Goal: Task Accomplishment & Management: Complete application form

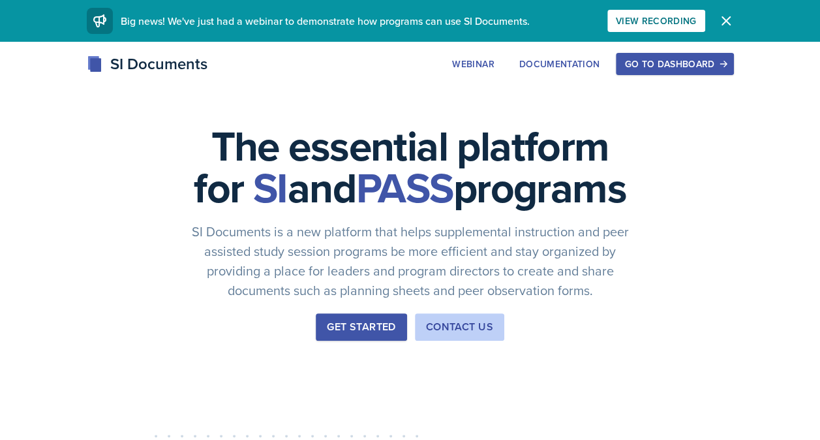
click at [690, 69] on div "Go to Dashboard" at bounding box center [674, 64] width 100 height 10
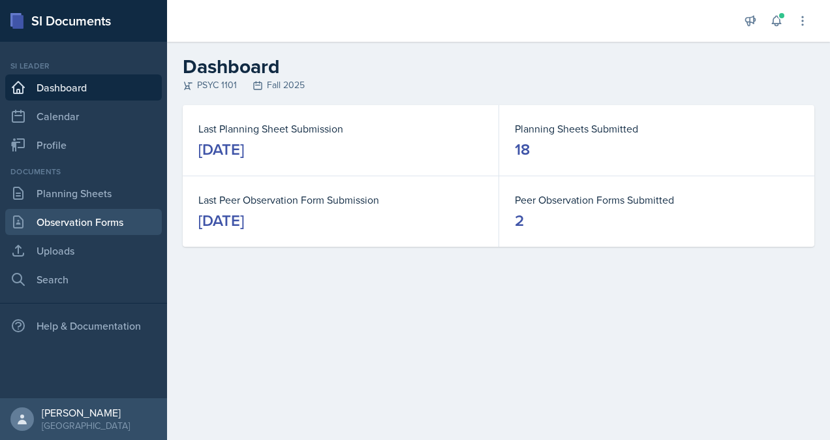
click at [107, 226] on link "Observation Forms" at bounding box center [83, 222] width 157 height 26
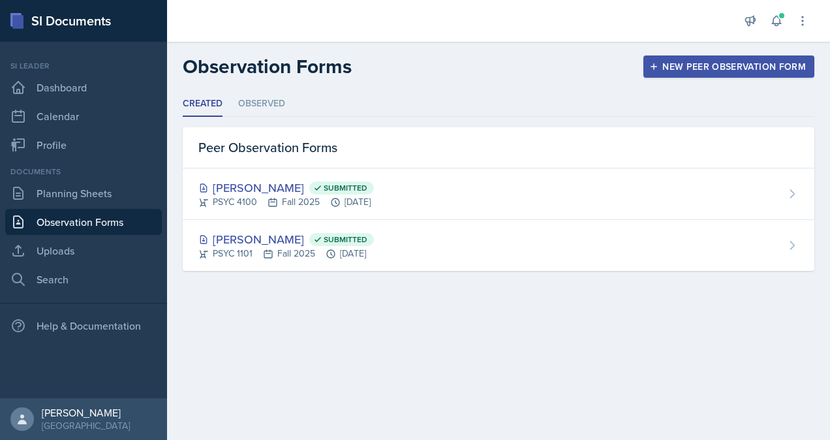
click at [699, 70] on div "New Peer Observation Form" at bounding box center [729, 66] width 154 height 10
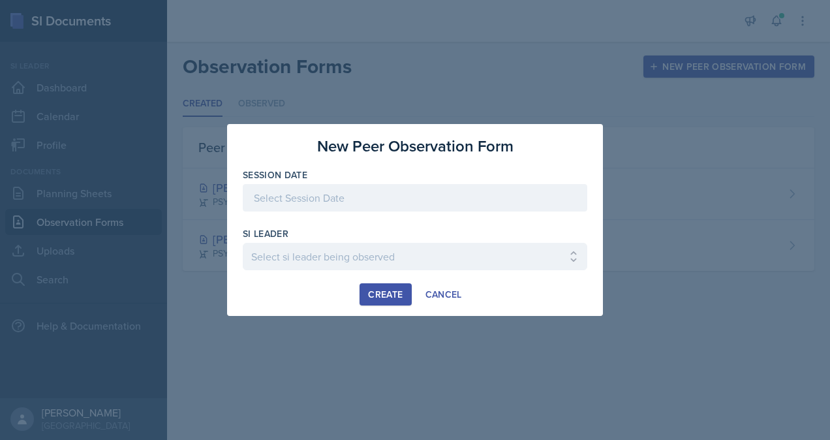
click at [408, 205] on div at bounding box center [415, 197] width 344 height 27
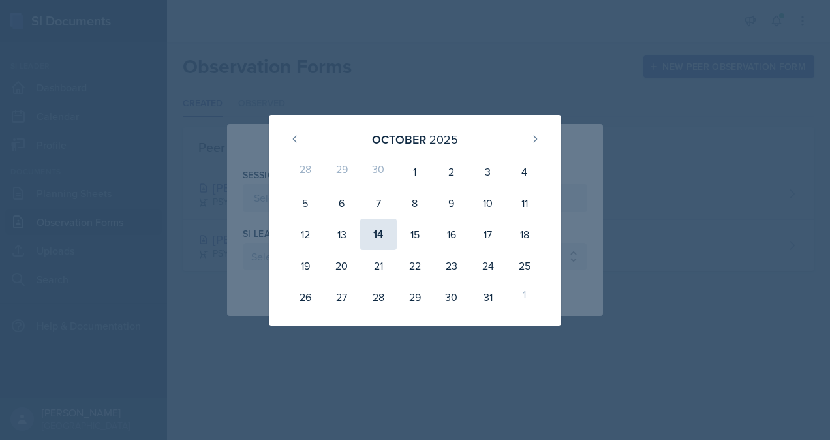
click at [377, 228] on div "14" at bounding box center [378, 234] width 37 height 31
type input "[DATE]"
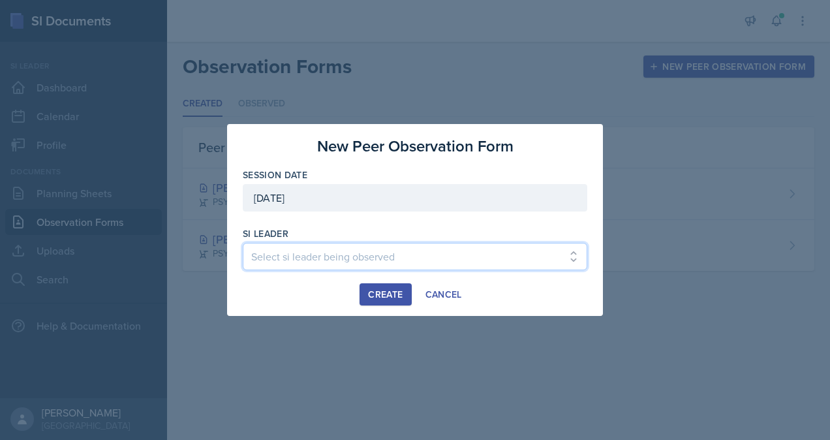
click at [351, 249] on select "Select si leader being observed [PERSON_NAME] / PSYC 2500 / The Phantoms of The…" at bounding box center [415, 256] width 344 height 27
select select "a3a068bc-8263-4fc5-b248-0c32614a9e70"
click at [243, 243] on select "Select si leader being observed [PERSON_NAME] / PSYC 2500 / The Phantoms of The…" at bounding box center [415, 256] width 344 height 27
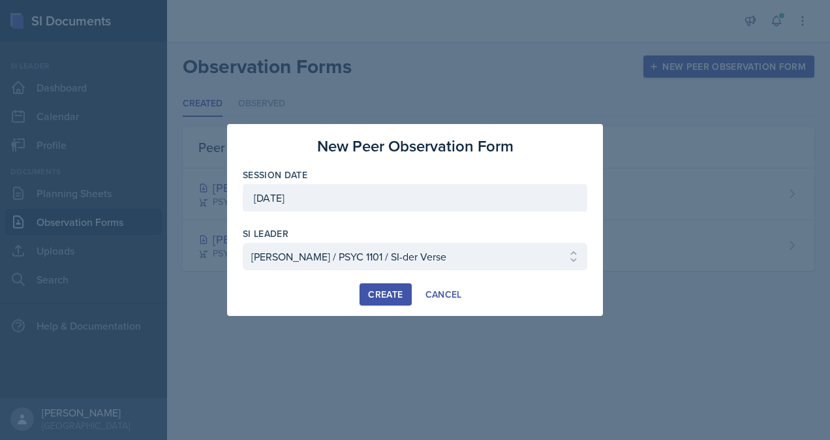
click at [395, 292] on div "Create" at bounding box center [385, 294] width 35 height 10
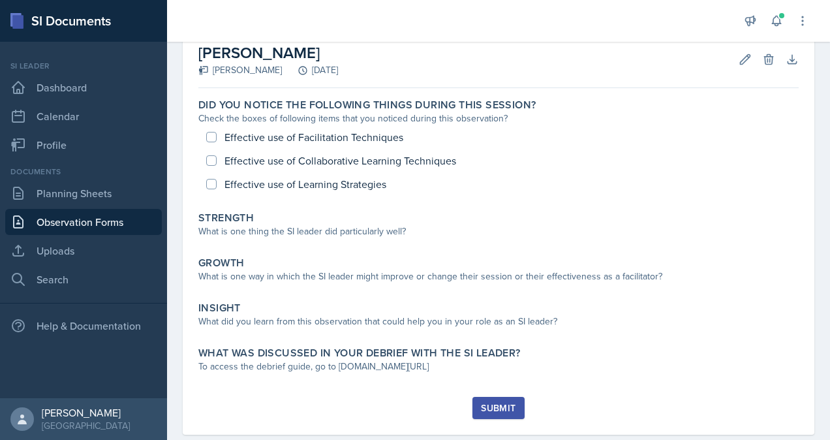
scroll to position [77, 0]
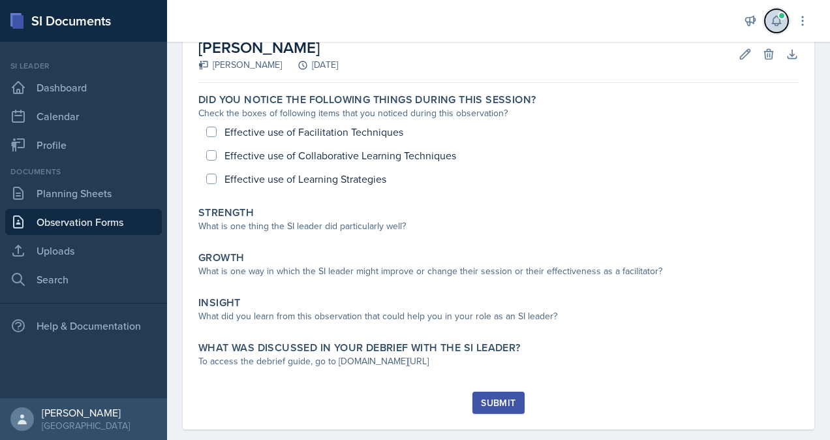
click at [780, 15] on span at bounding box center [782, 16] width 8 height 8
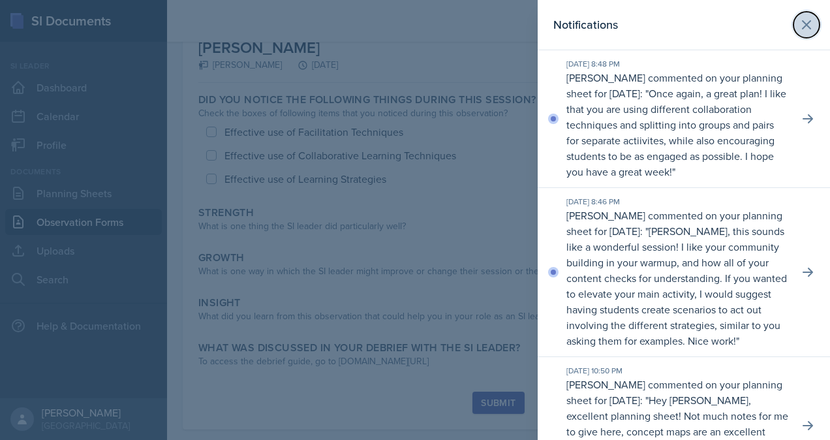
click at [799, 23] on icon at bounding box center [807, 25] width 16 height 16
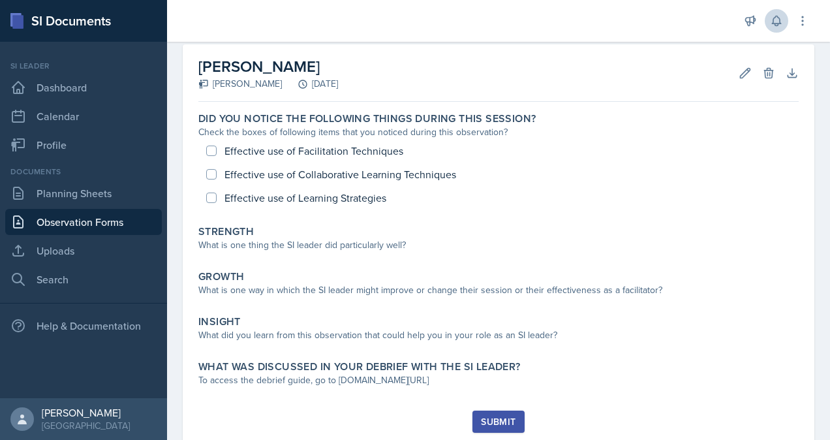
scroll to position [59, 0]
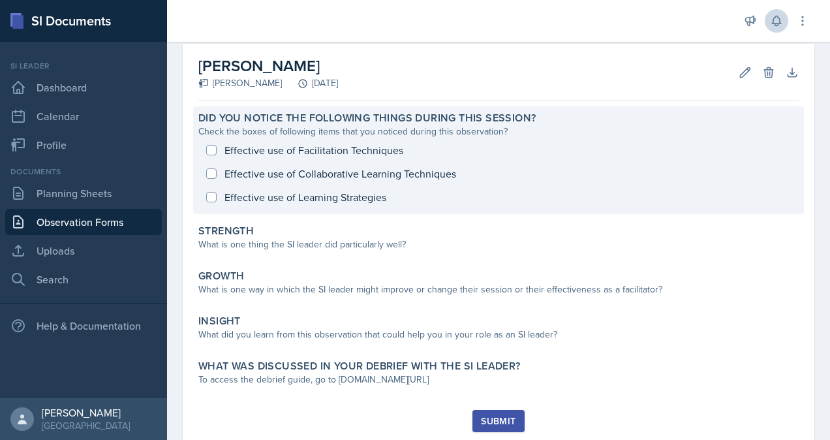
click at [211, 153] on div "Effective use of Facilitation Techniques Effective use of Collaborative Learnin…" at bounding box center [498, 173] width 600 height 70
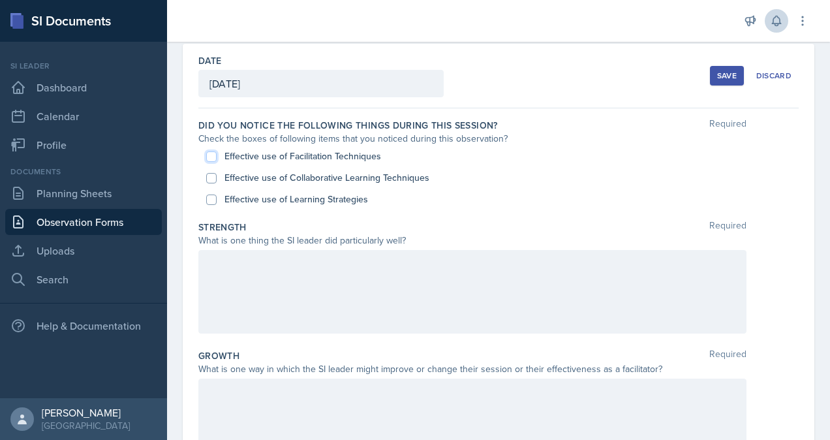
click at [212, 157] on input "Effective use of Facilitation Techniques" at bounding box center [211, 156] width 10 height 10
checkbox input "true"
click at [210, 177] on input "Effective use of Collaborative Learning Techniques" at bounding box center [211, 178] width 10 height 10
checkbox input "true"
click at [213, 196] on input "Effective use of Learning Strategies" at bounding box center [211, 199] width 10 height 10
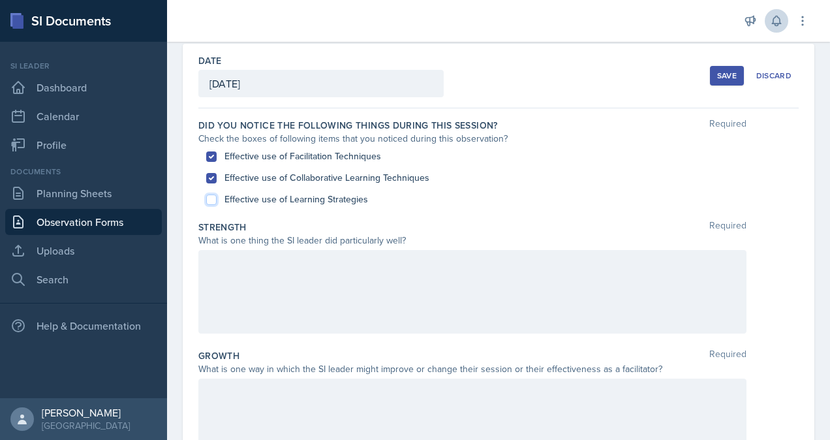
checkbox input "true"
click at [237, 258] on p at bounding box center [472, 264] width 526 height 16
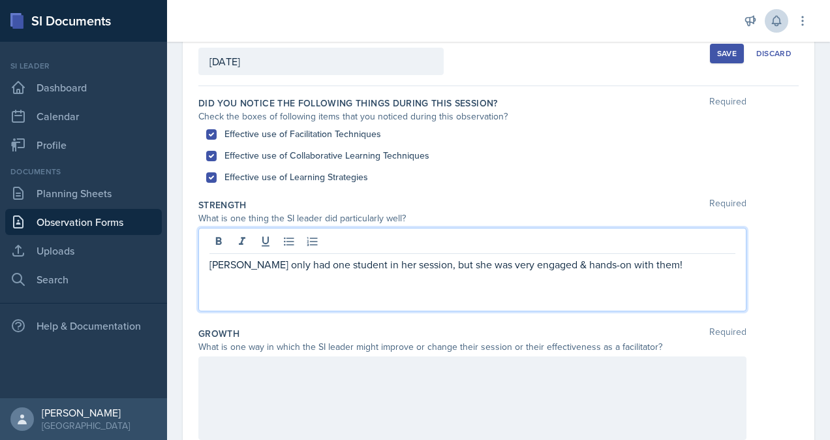
click at [300, 258] on p "[PERSON_NAME] only had one student in her session, but she was very engaged & h…" at bounding box center [472, 264] width 526 height 16
click at [686, 264] on p "[PERSON_NAME] only had only one student in her session, but she was very engage…" at bounding box center [472, 264] width 526 height 16
click at [389, 278] on p "[PERSON_NAME] only had only one student in her session, but she was very engage…" at bounding box center [472, 271] width 526 height 31
click at [513, 284] on p "[PERSON_NAME] only had only one student in her session, but she was very engage…" at bounding box center [472, 271] width 526 height 31
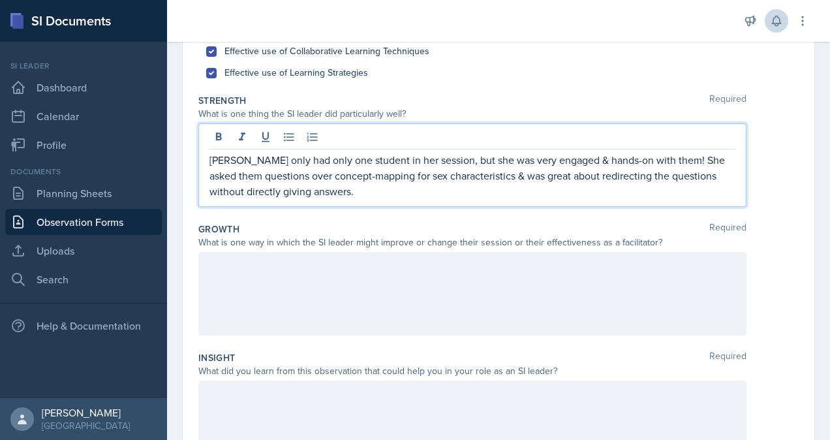
scroll to position [211, 0]
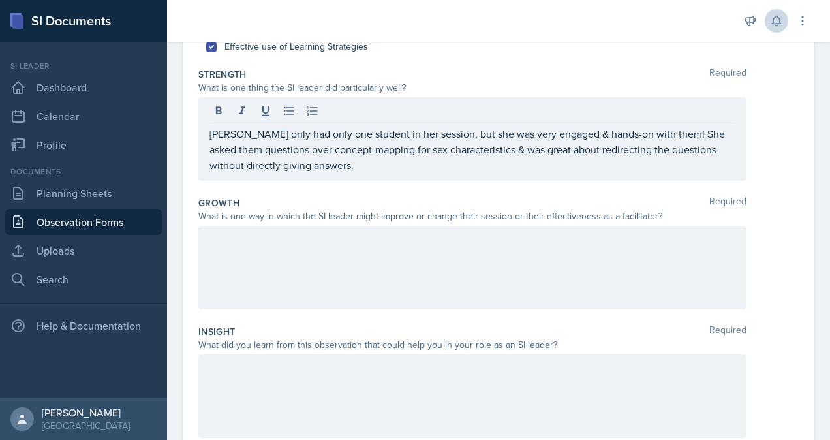
click at [428, 260] on div at bounding box center [472, 268] width 548 height 84
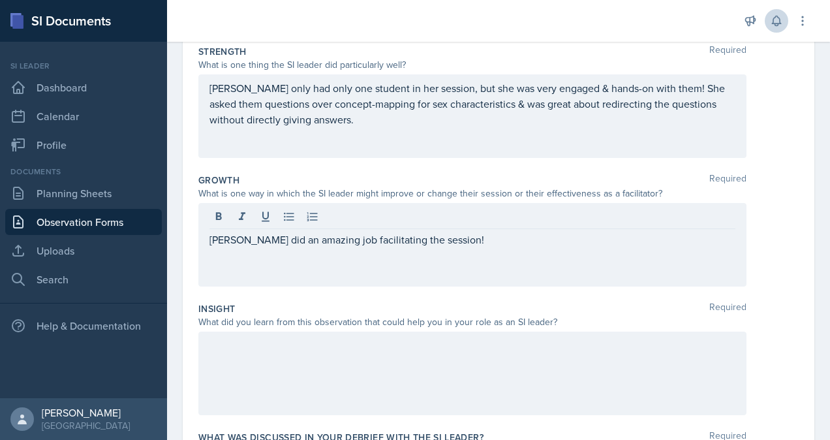
click at [412, 127] on div "[PERSON_NAME] only had only one student in her session, but she was very engage…" at bounding box center [472, 116] width 548 height 84
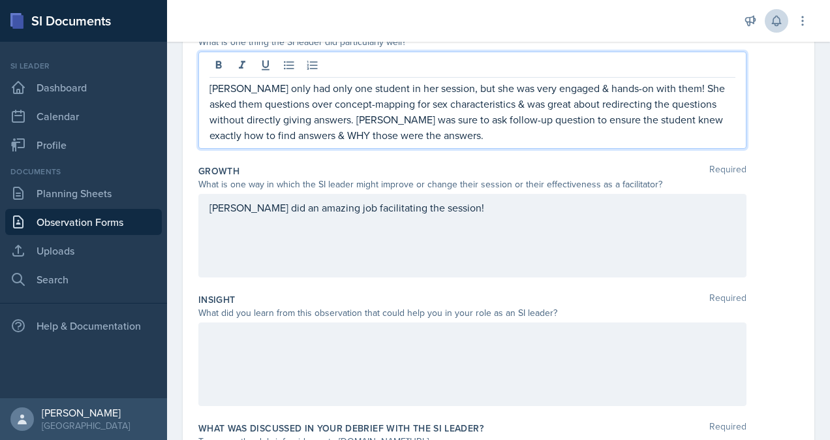
click at [489, 209] on div "[PERSON_NAME] did an amazing job facilitating the session!" at bounding box center [472, 236] width 548 height 84
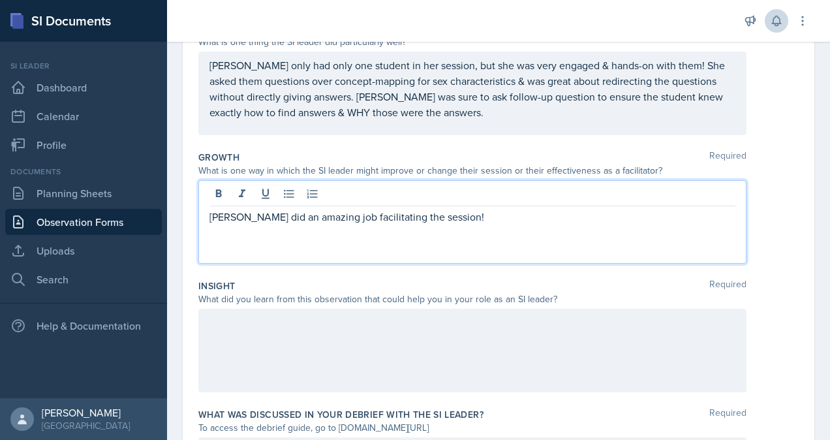
scroll to position [244, 0]
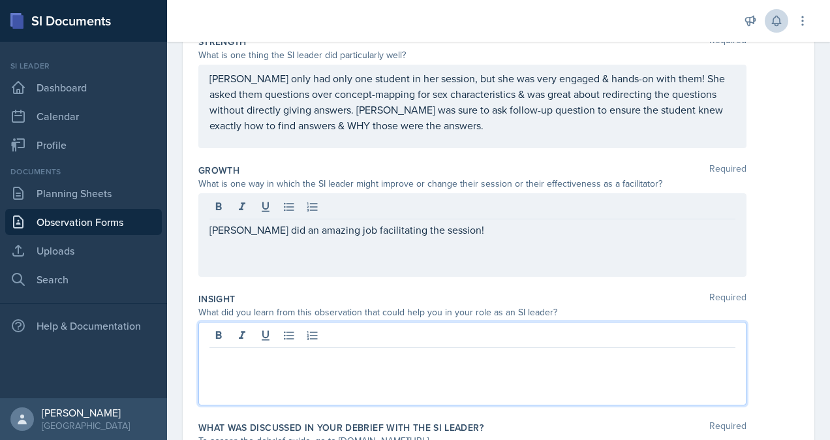
click at [321, 337] on div at bounding box center [472, 364] width 548 height 84
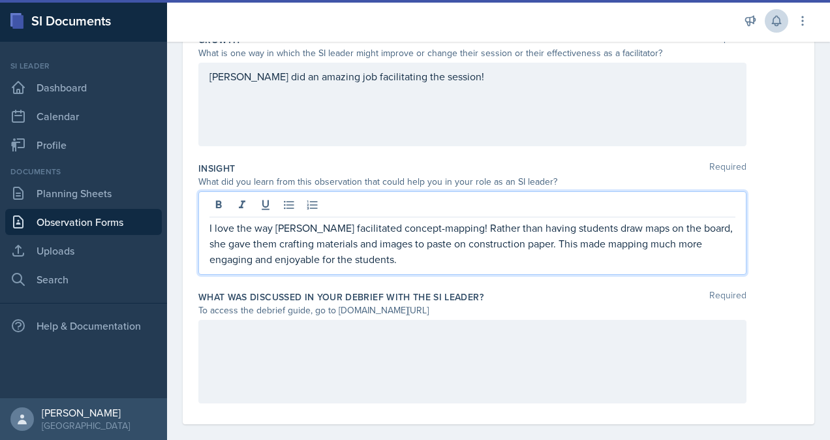
scroll to position [389, 0]
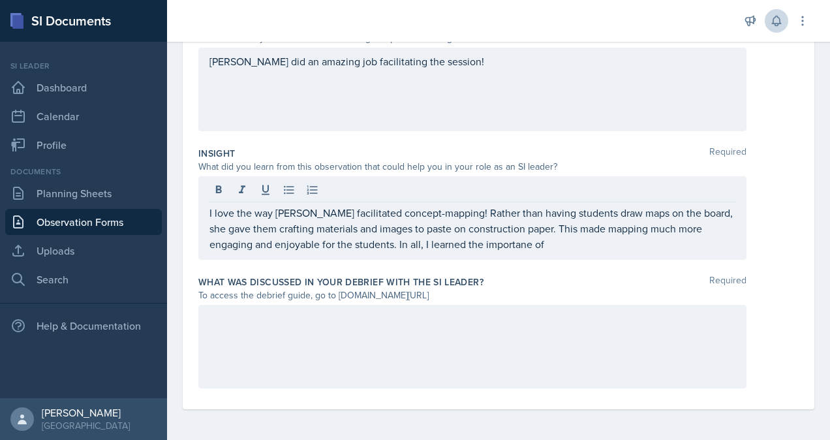
click at [505, 251] on div "I love the way [PERSON_NAME] facilitated concept-mapping! Rather than having st…" at bounding box center [472, 218] width 548 height 84
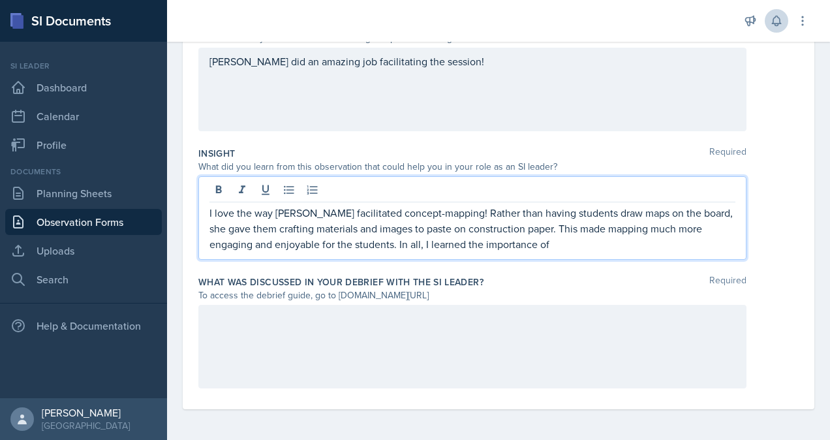
click at [586, 240] on p "I love the way [PERSON_NAME] facilitated concept-mapping! Rather than having st…" at bounding box center [472, 228] width 526 height 47
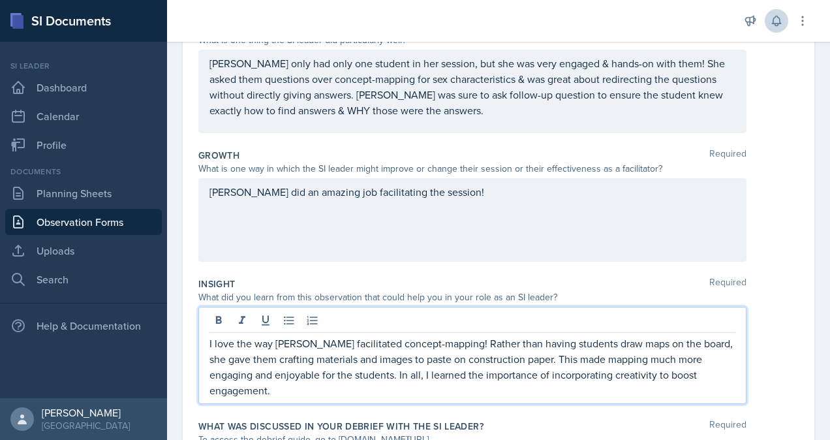
click at [476, 200] on div "[PERSON_NAME] did an amazing job facilitating the session!" at bounding box center [472, 220] width 548 height 84
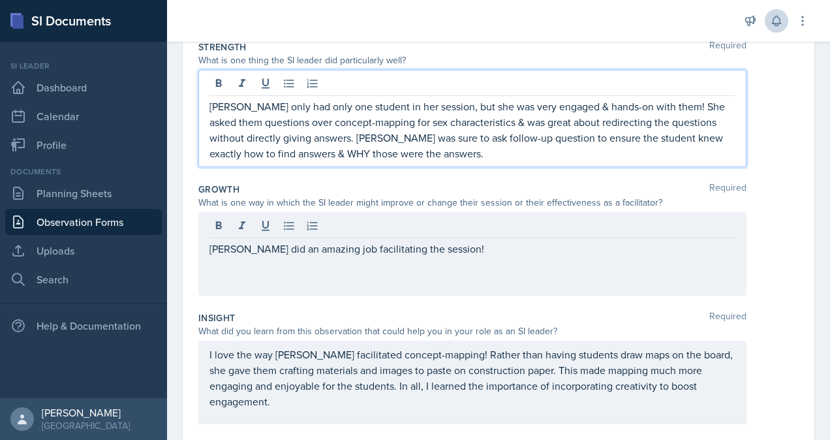
scroll to position [261, 0]
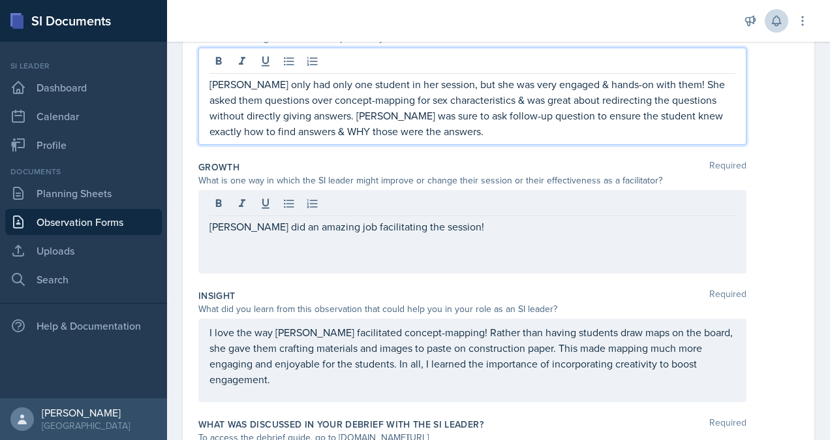
click at [500, 134] on p "[PERSON_NAME] only had only one student in her session, but she was very engage…" at bounding box center [472, 107] width 526 height 63
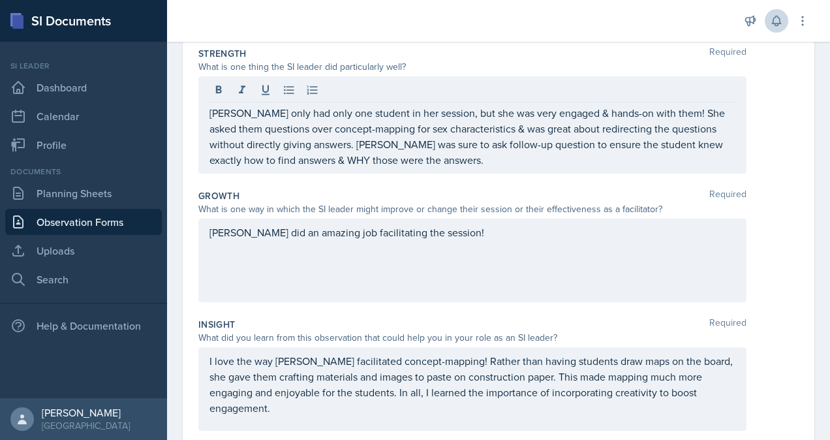
scroll to position [233, 0]
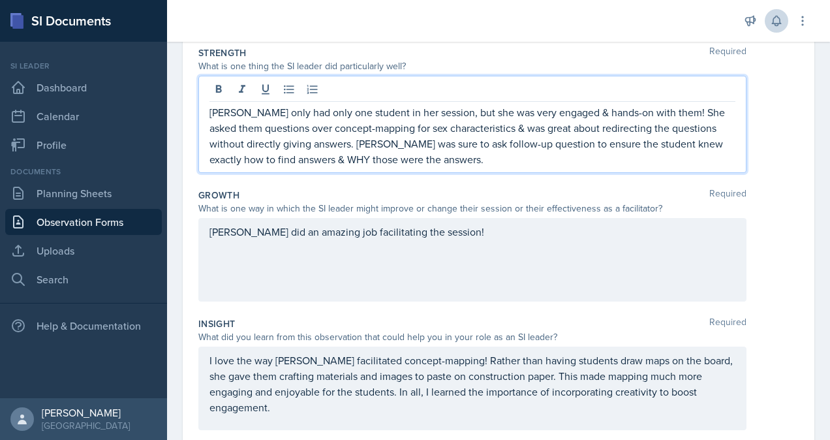
click at [546, 163] on p "[PERSON_NAME] only had only one student in her session, but she was very engage…" at bounding box center [472, 135] width 526 height 63
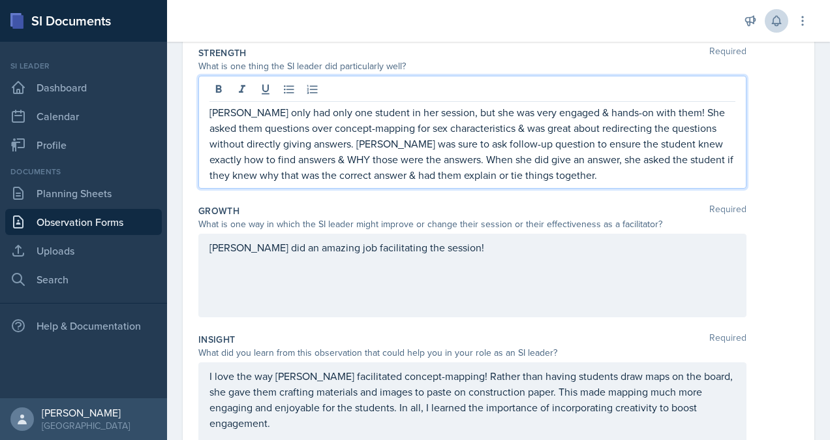
click at [391, 174] on p "[PERSON_NAME] only had only one student in her session, but she was very engage…" at bounding box center [472, 143] width 526 height 78
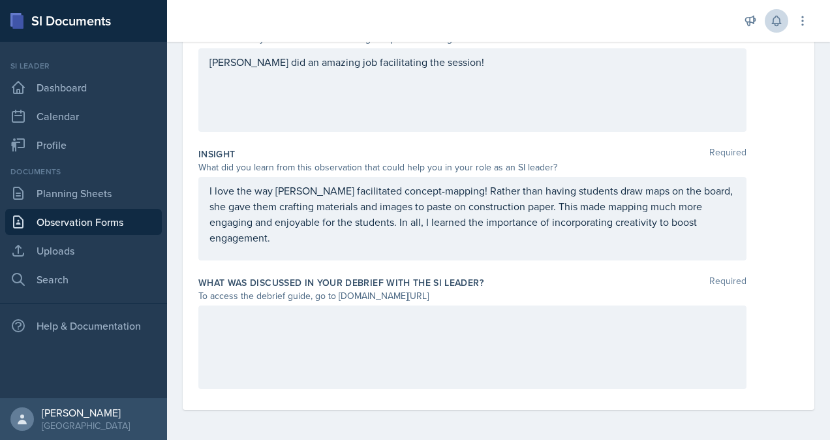
click at [382, 243] on div "I love the way [PERSON_NAME] facilitated concept-mapping! Rather than having st…" at bounding box center [472, 219] width 548 height 84
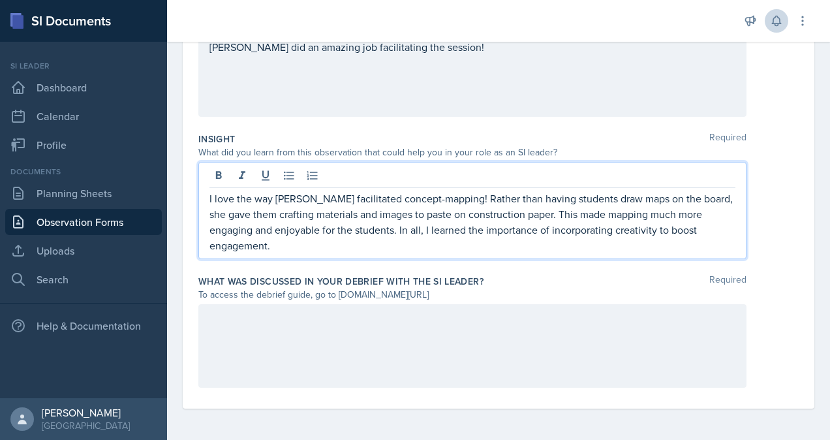
scroll to position [408, 0]
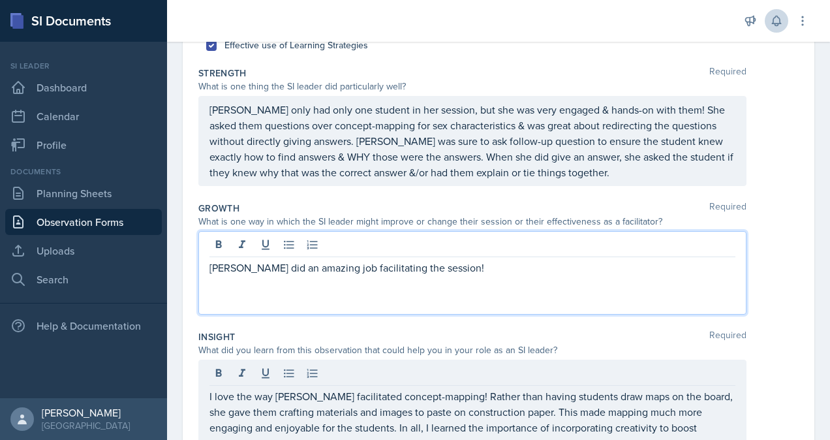
click at [469, 260] on p "[PERSON_NAME] did an amazing job facilitating the session!" at bounding box center [472, 268] width 526 height 16
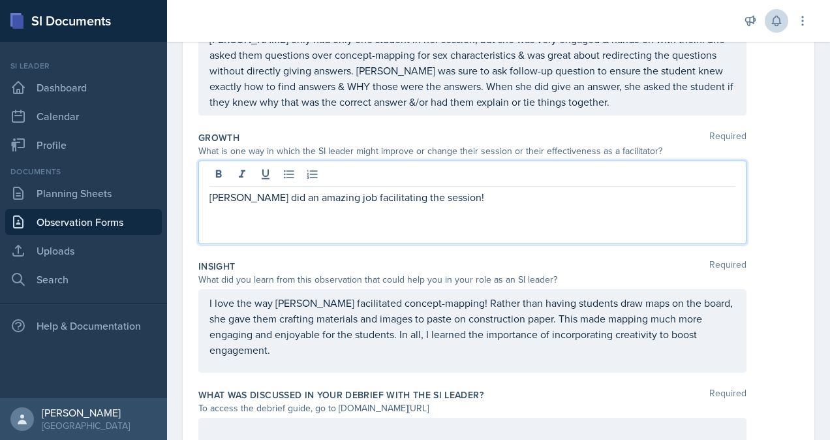
scroll to position [301, 0]
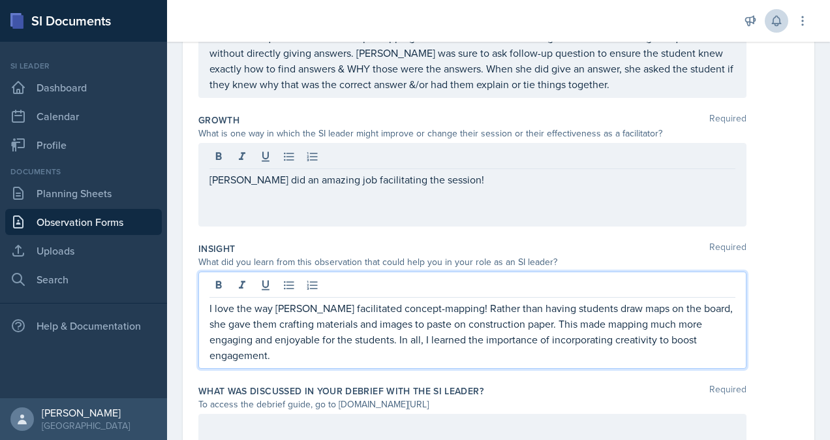
click at [397, 312] on p "I love the way [PERSON_NAME] facilitated concept-mapping! Rather than having st…" at bounding box center [472, 331] width 526 height 63
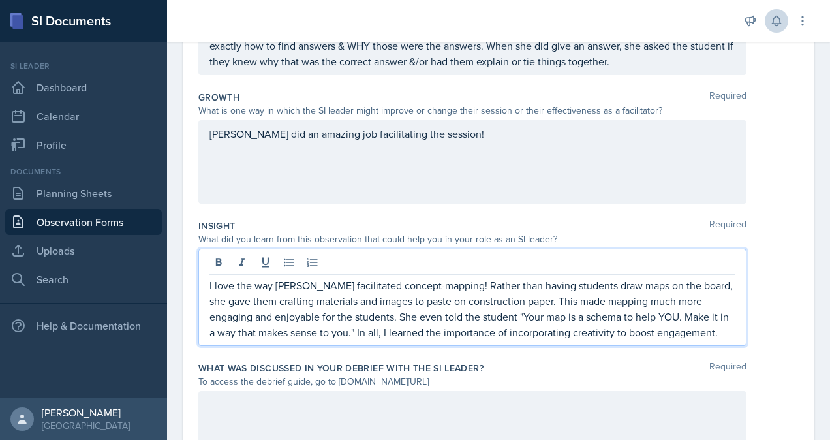
scroll to position [389, 0]
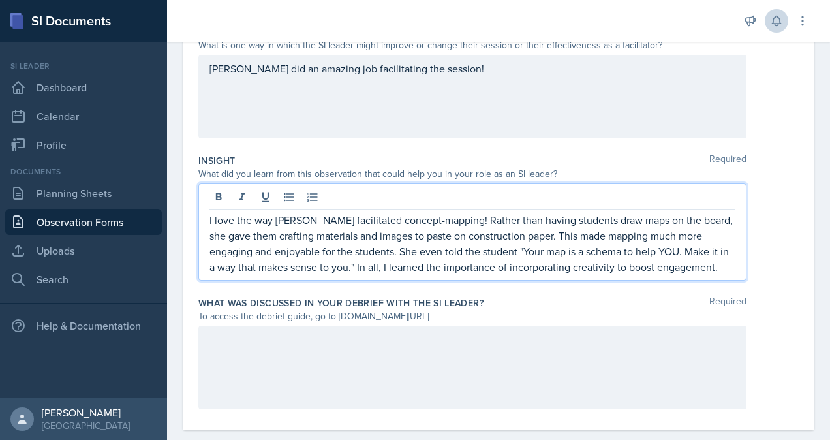
drag, startPoint x: 367, startPoint y: 264, endPoint x: 380, endPoint y: 264, distance: 12.4
click at [367, 264] on p "I love the way [PERSON_NAME] facilitated concept-mapping! Rather than having st…" at bounding box center [472, 243] width 526 height 63
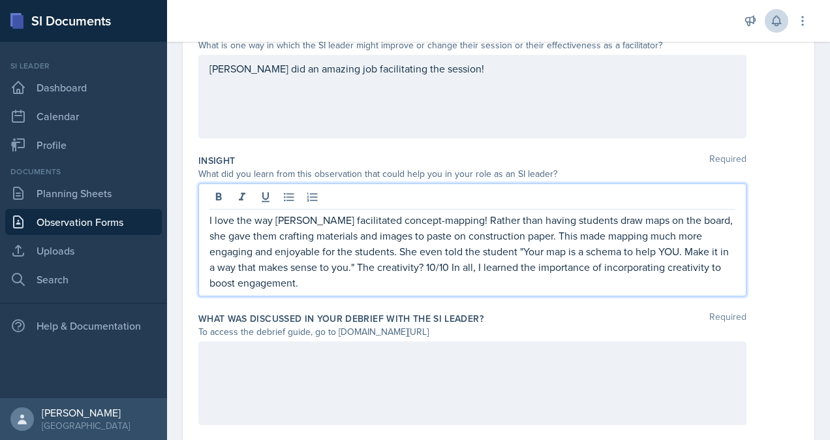
click at [429, 262] on p "I love the way [PERSON_NAME] facilitated concept-mapping! Rather than having st…" at bounding box center [472, 251] width 526 height 78
click at [486, 265] on p "I love the way [PERSON_NAME] facilitated concept-mapping! Rather than having st…" at bounding box center [472, 251] width 526 height 78
click at [609, 267] on p "I love the way [PERSON_NAME] facilitated concept-mapping! Rather than having st…" at bounding box center [472, 251] width 526 height 78
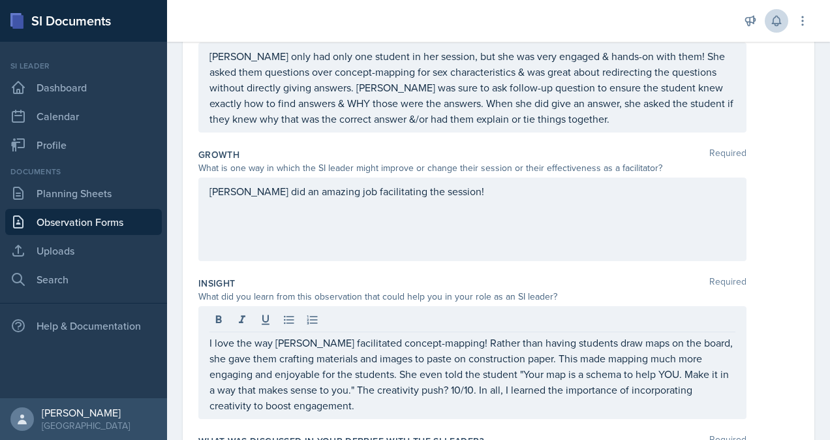
scroll to position [271, 0]
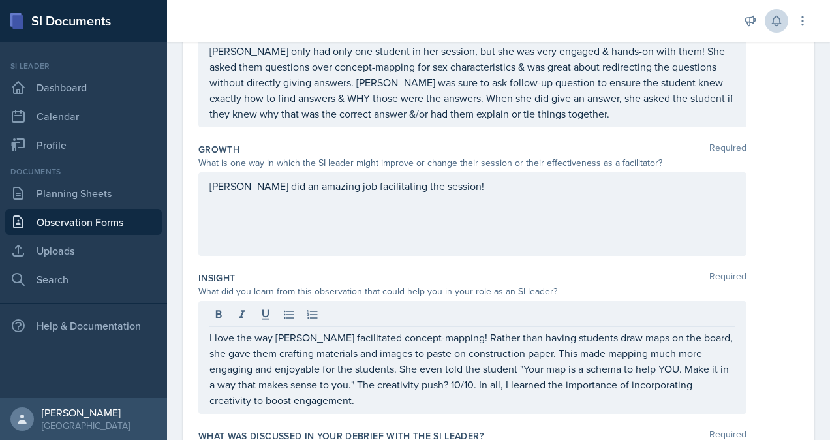
click at [533, 204] on div "[PERSON_NAME] did an amazing job facilitating the session!" at bounding box center [472, 214] width 548 height 84
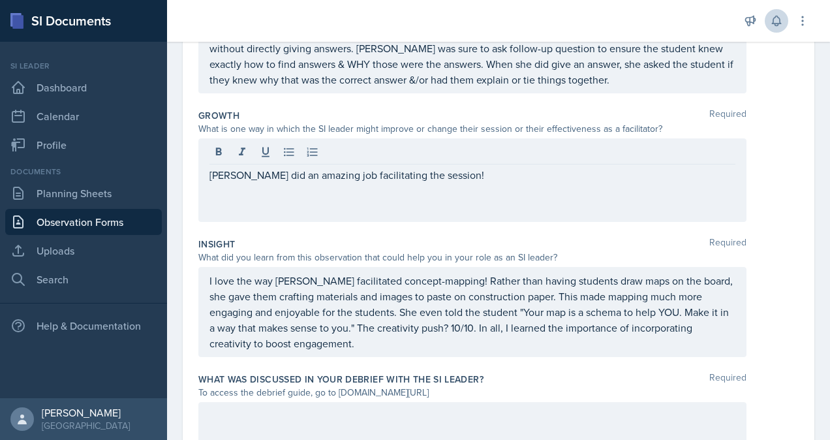
scroll to position [297, 0]
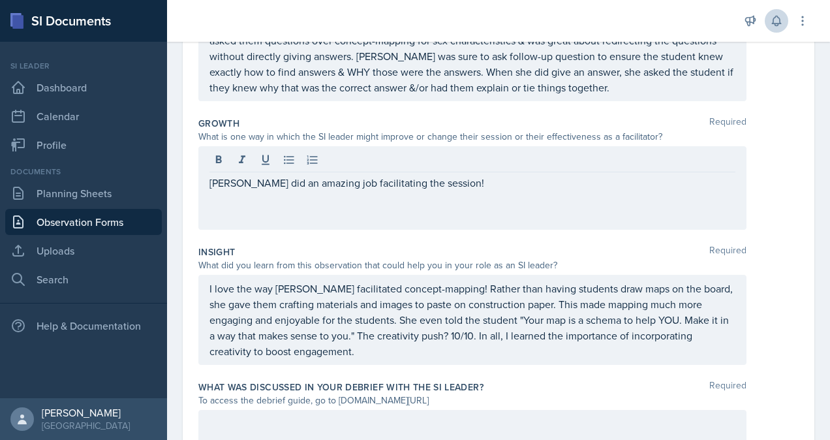
click at [605, 183] on p "[PERSON_NAME] did an amazing job facilitating the session!" at bounding box center [472, 183] width 526 height 16
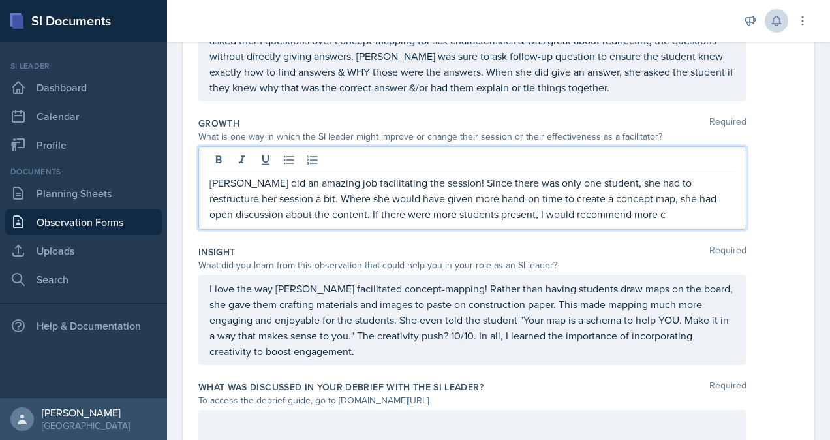
click at [652, 214] on p "[PERSON_NAME] did an amazing job facilitating the session! Since there was only…" at bounding box center [472, 198] width 526 height 47
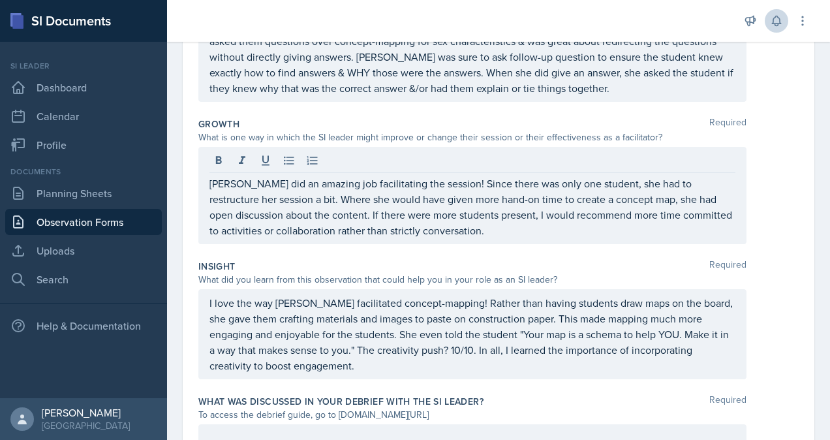
scroll to position [300, 0]
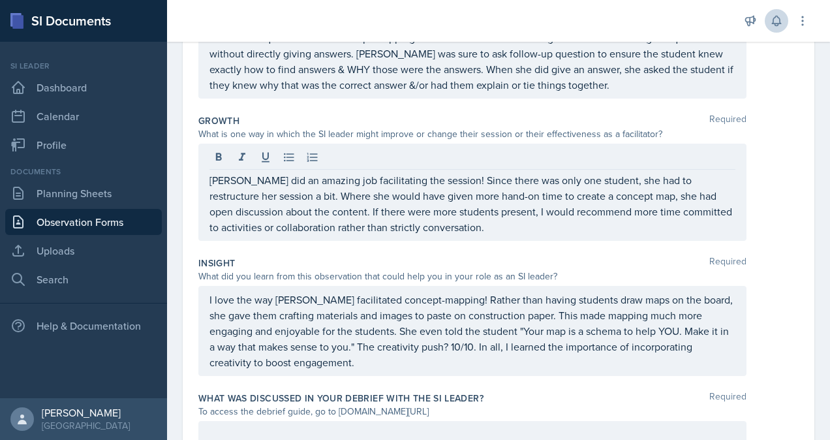
click at [489, 228] on p "[PERSON_NAME] did an amazing job facilitating the session! Since there was only…" at bounding box center [472, 203] width 526 height 63
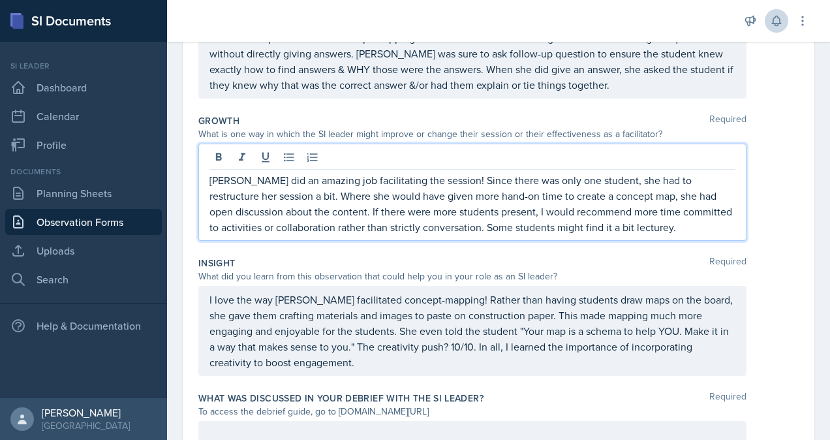
click at [684, 216] on p "[PERSON_NAME] did an amazing job facilitating the session! Since there was only…" at bounding box center [472, 203] width 526 height 63
click at [692, 212] on p "[PERSON_NAME] did an amazing job facilitating the session! Since there was only…" at bounding box center [472, 203] width 526 height 63
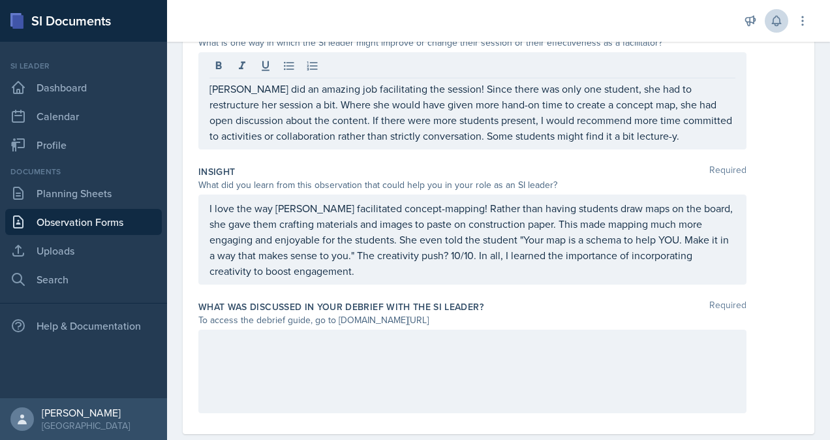
scroll to position [415, 0]
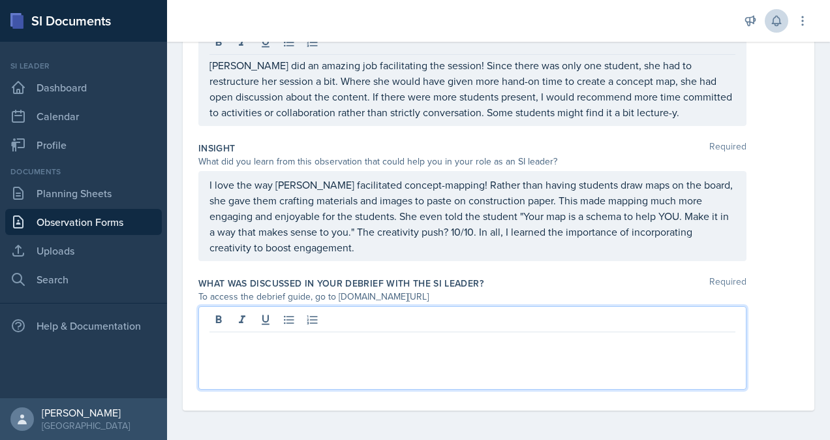
click at [371, 320] on div at bounding box center [472, 348] width 548 height 84
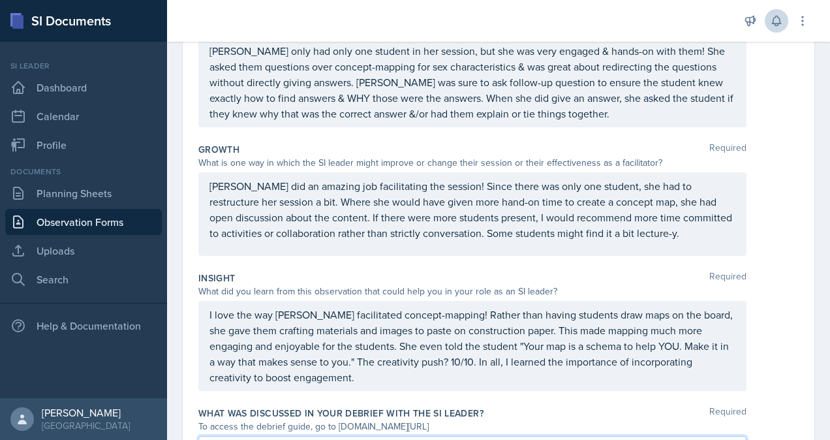
scroll to position [402, 0]
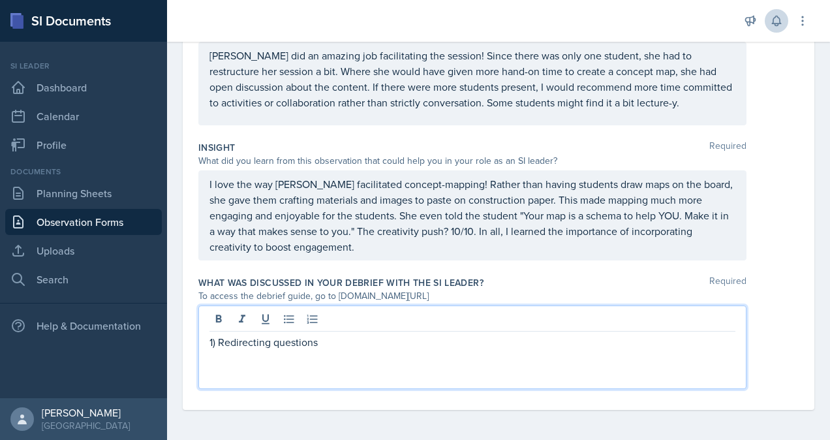
click at [224, 338] on p "1) Redirecting questions" at bounding box center [472, 342] width 526 height 16
click at [407, 347] on p "1) The great way she redirected questions" at bounding box center [472, 342] width 526 height 16
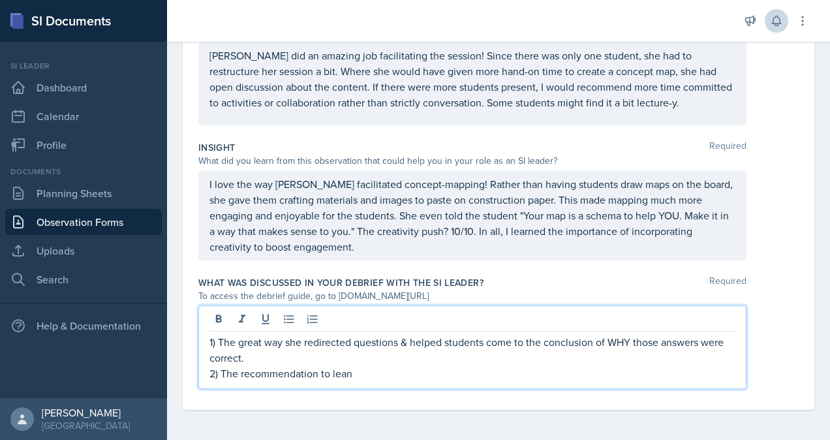
click at [374, 379] on div "1) The great way she redirected questions & helped students come to the conclus…" at bounding box center [472, 347] width 548 height 84
click at [367, 372] on p "2) The recommendation to lean" at bounding box center [472, 373] width 526 height 16
click at [687, 375] on p "2) The recommendation to lean into activities rather than conversation when pos…" at bounding box center [472, 373] width 526 height 16
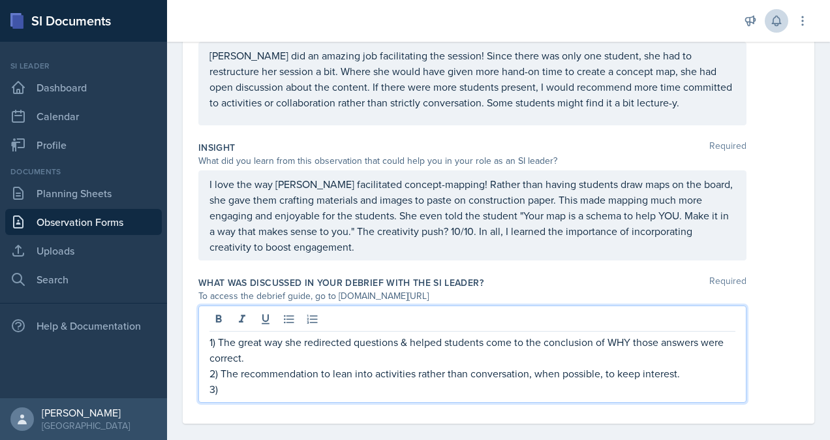
click at [299, 385] on p "3)" at bounding box center [472, 389] width 526 height 16
click at [219, 335] on p "1) The great way she redirected questions & helped students come to the conclus…" at bounding box center [472, 349] width 526 height 31
drag, startPoint x: 219, startPoint y: 371, endPoint x: 230, endPoint y: 369, distance: 10.5
click at [219, 371] on p "2) The recommendation to lean into activities rather than conversation, when po…" at bounding box center [472, 373] width 526 height 16
click at [224, 373] on p "2) The recommendation to lean into activities rather than conversation, when po…" at bounding box center [472, 373] width 526 height 16
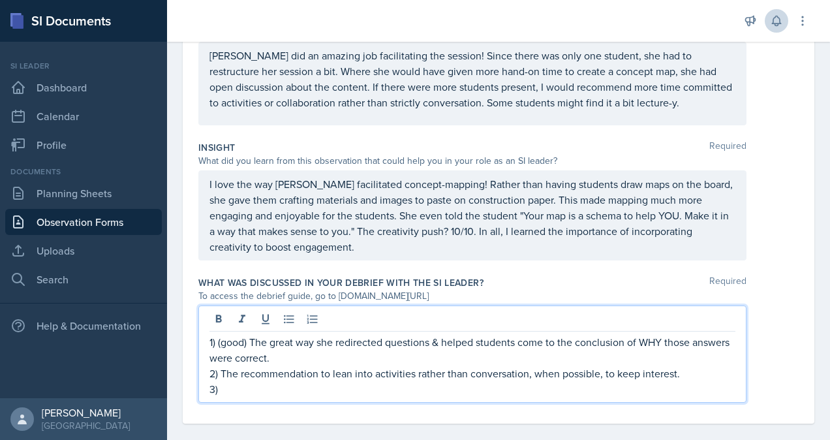
click at [221, 371] on p "2) The recommendation to lean into activities rather than conversation, when po…" at bounding box center [472, 373] width 526 height 16
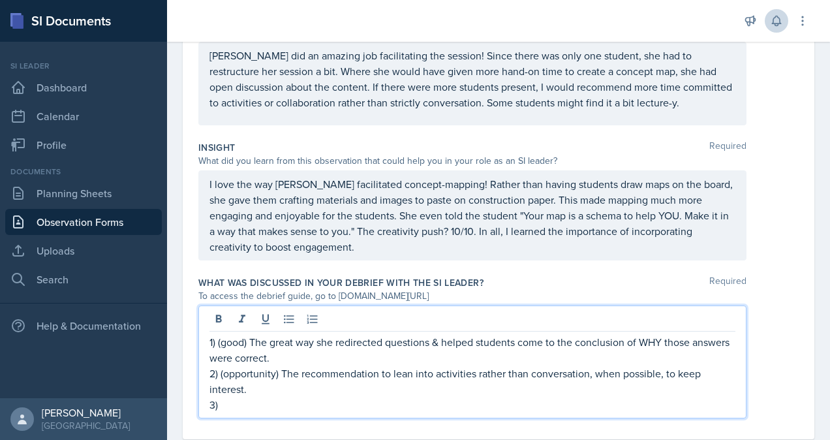
drag, startPoint x: 223, startPoint y: 400, endPoint x: 232, endPoint y: 412, distance: 15.4
click at [226, 403] on p "3)" at bounding box center [472, 405] width 526 height 16
click at [209, 338] on p "1) (good) The great way she redirected questions & helped students come to the …" at bounding box center [472, 349] width 526 height 31
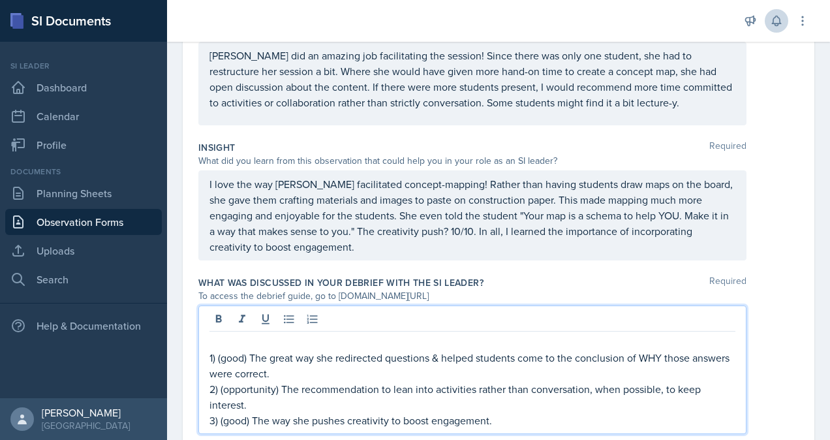
click at [222, 334] on p at bounding box center [472, 342] width 526 height 16
click at [209, 354] on div "How do you think the session went? 1) (good) The great way she redirected quest…" at bounding box center [472, 369] width 548 height 129
click at [211, 352] on p "1) (good) The great way she redirected questions & helped students come to the …" at bounding box center [472, 365] width 526 height 31
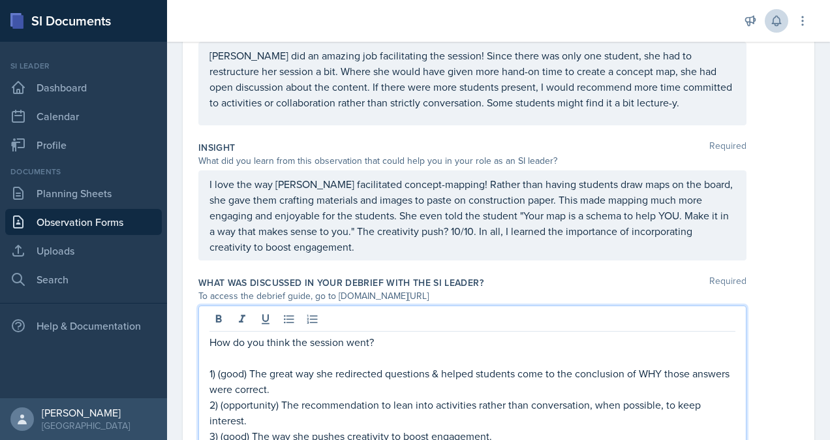
click at [212, 357] on p at bounding box center [472, 358] width 526 height 16
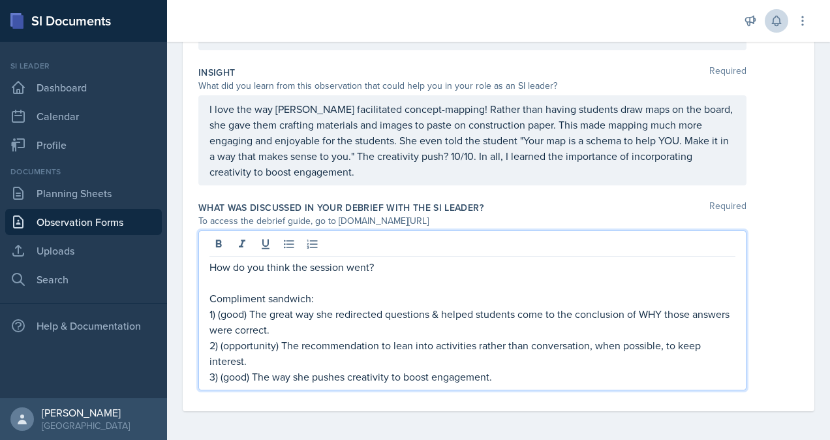
scroll to position [478, 0]
drag, startPoint x: 316, startPoint y: 292, endPoint x: 193, endPoint y: 290, distance: 122.7
click at [181, 294] on div "Date [DATE] [DATE] 28 29 30 1 2 3 4 5 6 7 8 9 10 11 12 13 14 15 16 17 18 19 20 …" at bounding box center [498, 33] width 663 height 817
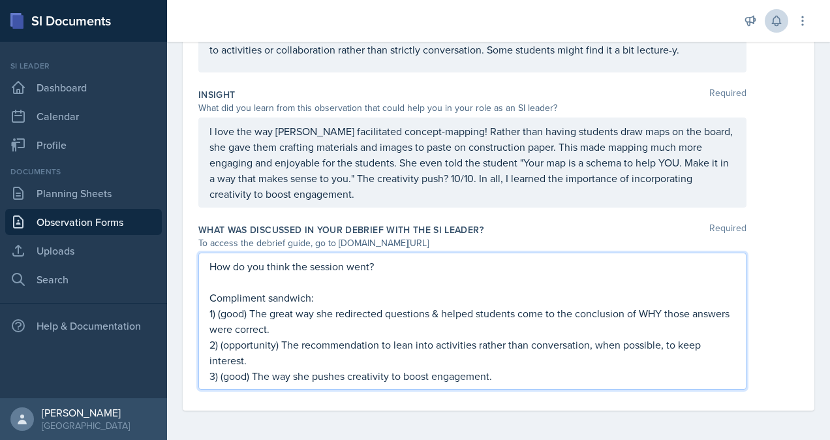
click at [328, 292] on p "Compliment sandwich:" at bounding box center [472, 298] width 526 height 16
drag, startPoint x: 308, startPoint y: 295, endPoint x: 209, endPoint y: 300, distance: 98.6
click at [209, 300] on p "Compliment sandwich:" at bounding box center [472, 298] width 526 height 16
click at [337, 311] on p "1) (good) The great way she redirected questions & helped students come to the …" at bounding box center [472, 320] width 526 height 31
drag, startPoint x: 370, startPoint y: 288, endPoint x: 375, endPoint y: 296, distance: 8.9
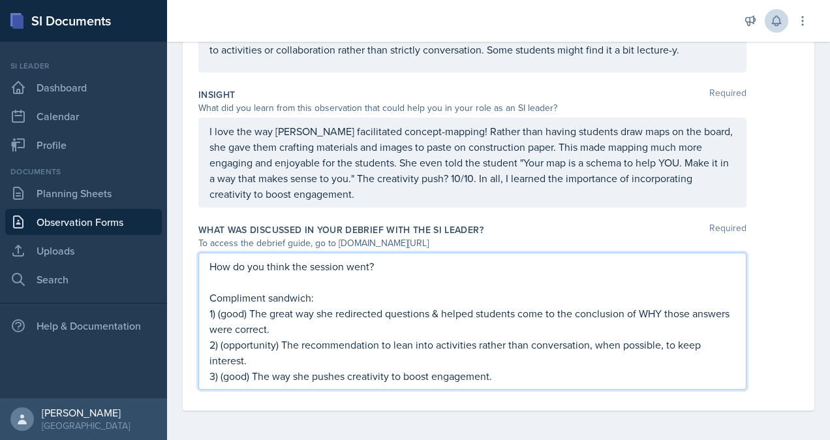
click at [374, 296] on p "Compliment sandwich:" at bounding box center [472, 298] width 526 height 16
drag, startPoint x: 311, startPoint y: 297, endPoint x: 205, endPoint y: 295, distance: 105.7
click at [205, 295] on div "How do you think the session went? Compliment sandwich: 1) (good) The great way…" at bounding box center [472, 320] width 548 height 137
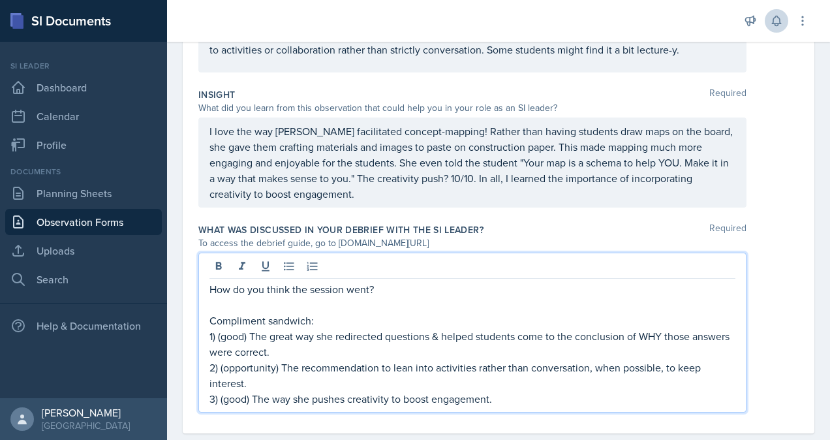
click at [306, 328] on p "1) (good) The great way she redirected questions & helped students come to the …" at bounding box center [472, 343] width 526 height 31
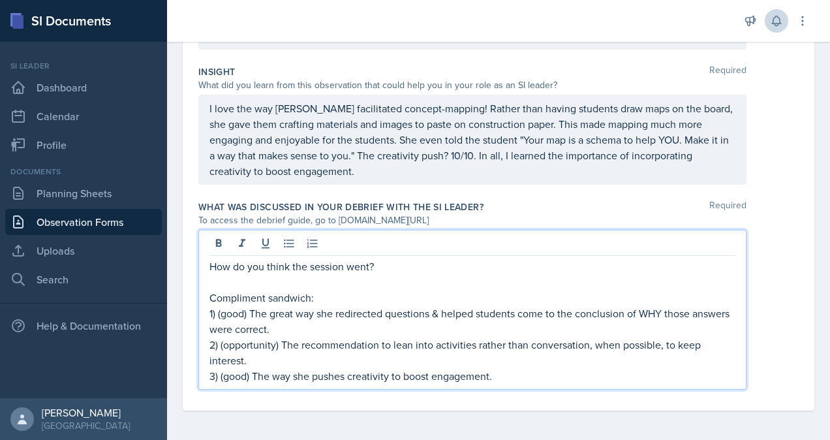
click at [321, 299] on p "Compliment sandwich:" at bounding box center [472, 298] width 526 height 16
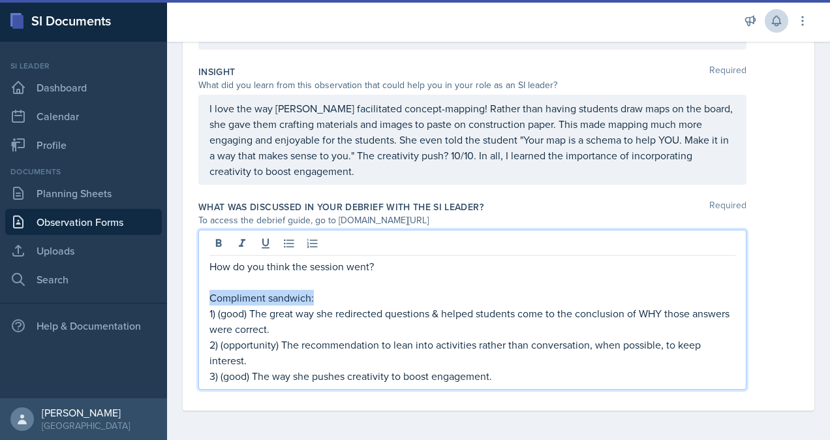
drag, startPoint x: 310, startPoint y: 294, endPoint x: 207, endPoint y: 296, distance: 102.5
click at [207, 296] on div "How do you think the session went? Compliment sandwich: 1) (good) The great way…" at bounding box center [472, 310] width 548 height 160
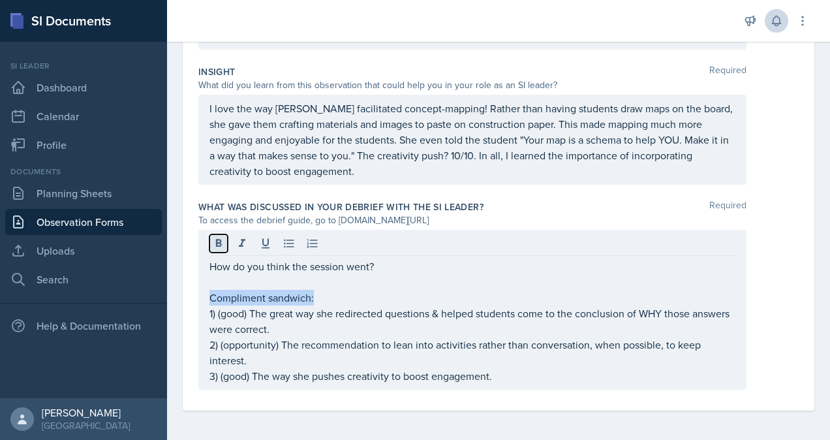
click at [218, 243] on icon at bounding box center [218, 243] width 13 height 13
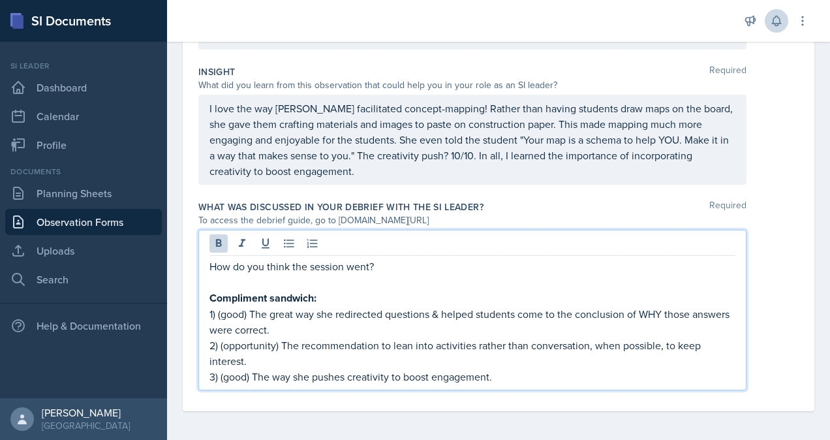
click at [330, 290] on p "Compliment sandwich:" at bounding box center [472, 298] width 526 height 16
click at [401, 267] on p "How do you think the session went?" at bounding box center [472, 266] width 526 height 16
drag, startPoint x: 367, startPoint y: 264, endPoint x: 209, endPoint y: 267, distance: 158.6
click at [207, 266] on div "How do you think the session went? Compliment sandwich: 1) (good) The great way…" at bounding box center [472, 310] width 548 height 160
click at [216, 245] on icon at bounding box center [218, 243] width 13 height 13
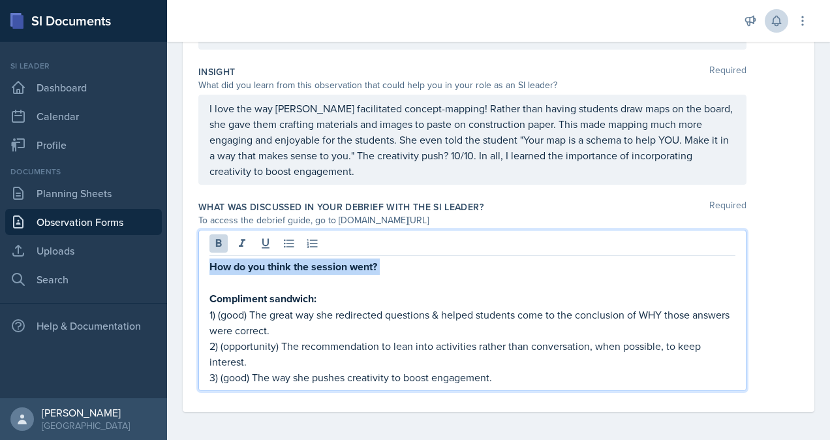
click at [469, 264] on p "How do you think the session went?" at bounding box center [472, 266] width 526 height 16
click at [523, 374] on p "3) (good) The way she pushes creativity to boost engagement." at bounding box center [472, 377] width 526 height 16
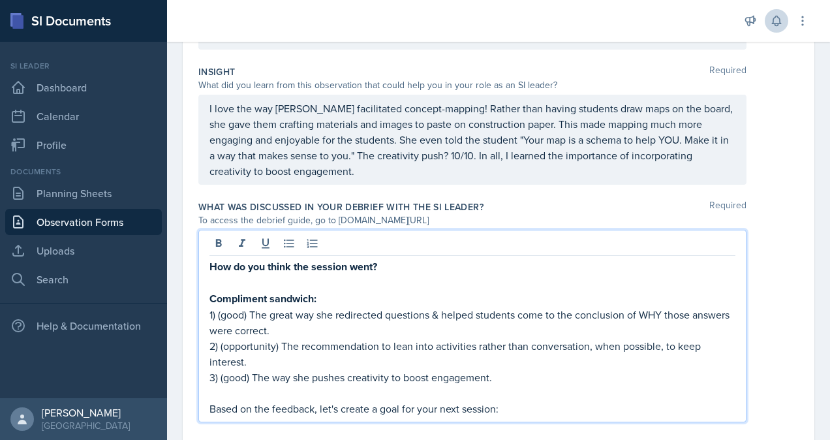
drag, startPoint x: 511, startPoint y: 408, endPoint x: 206, endPoint y: 408, distance: 305.3
click at [206, 408] on div "How do you think the session went? Compliment sandwich: 1) (good) The great way…" at bounding box center [472, 326] width 548 height 192
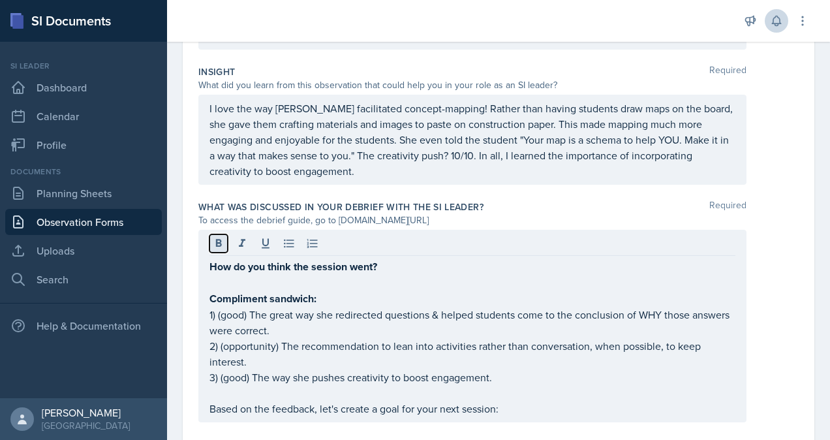
click at [219, 244] on icon at bounding box center [219, 243] width 6 height 8
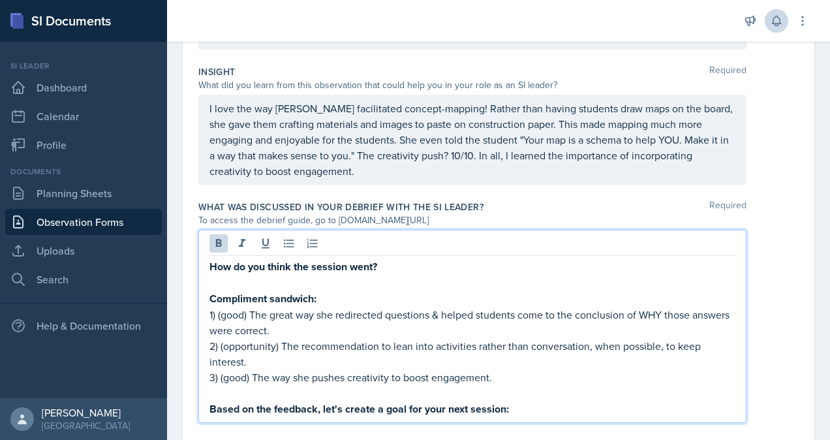
click at [401, 267] on p "How do you think the session went?" at bounding box center [472, 266] width 526 height 16
click at [541, 407] on p "Based on the feedback, let's create a goal for your next session:" at bounding box center [472, 409] width 526 height 16
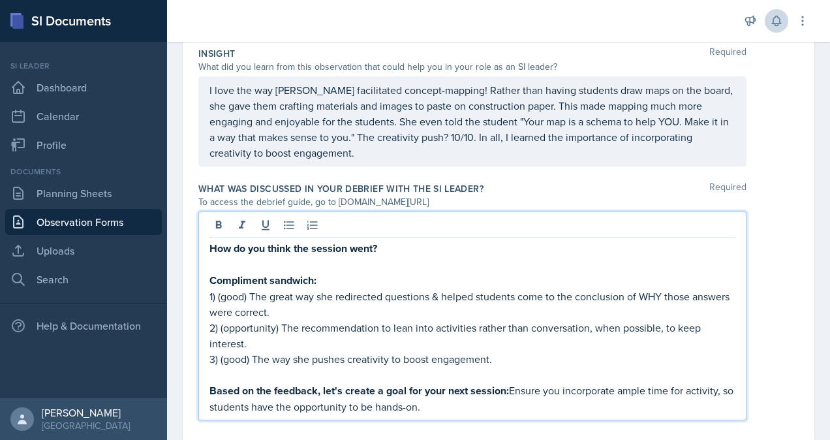
scroll to position [526, 0]
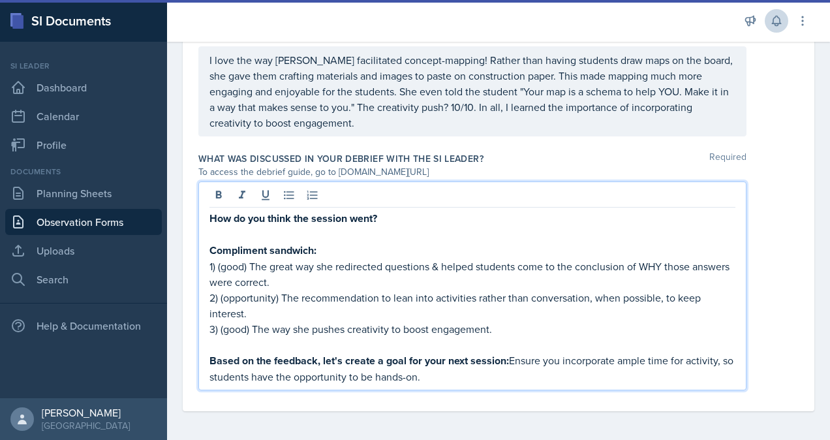
click at [267, 226] on p at bounding box center [472, 234] width 526 height 16
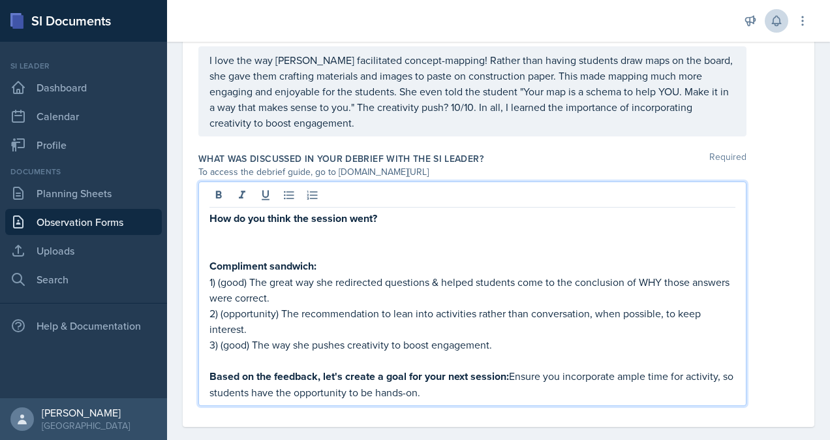
click at [223, 230] on p at bounding box center [472, 234] width 526 height 16
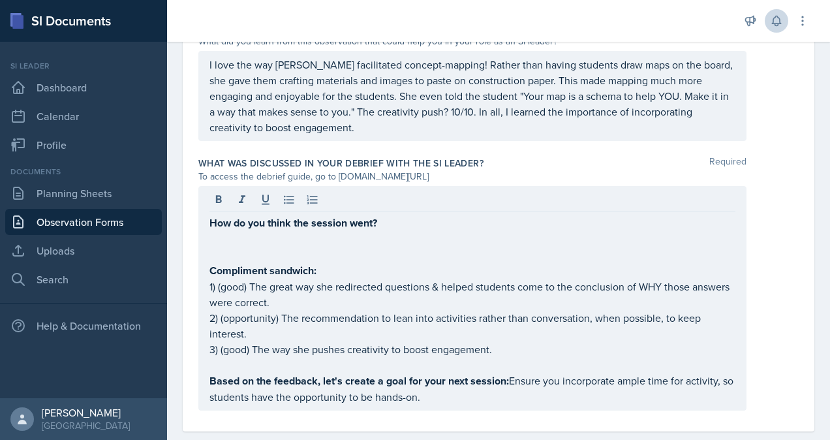
scroll to position [541, 0]
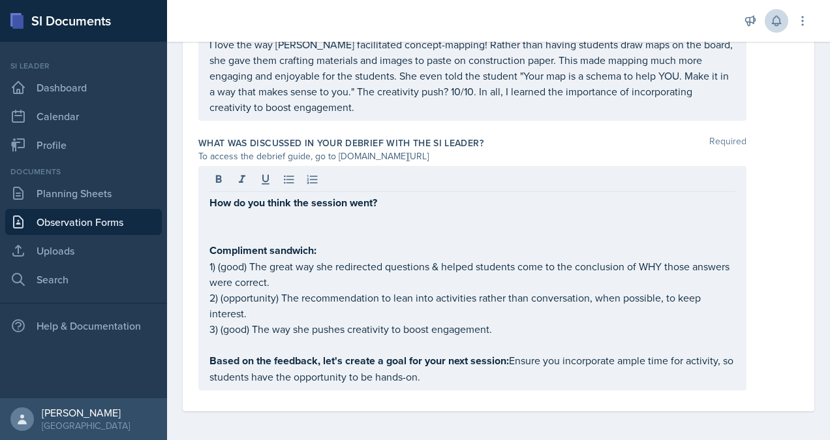
click at [225, 215] on p at bounding box center [472, 219] width 526 height 16
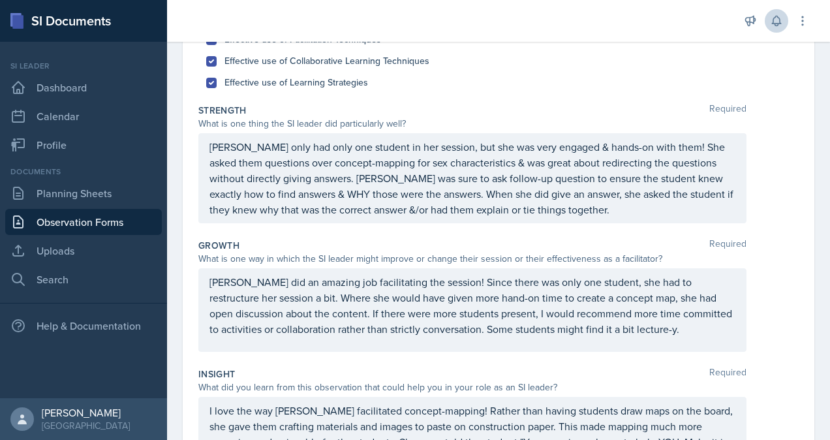
scroll to position [196, 0]
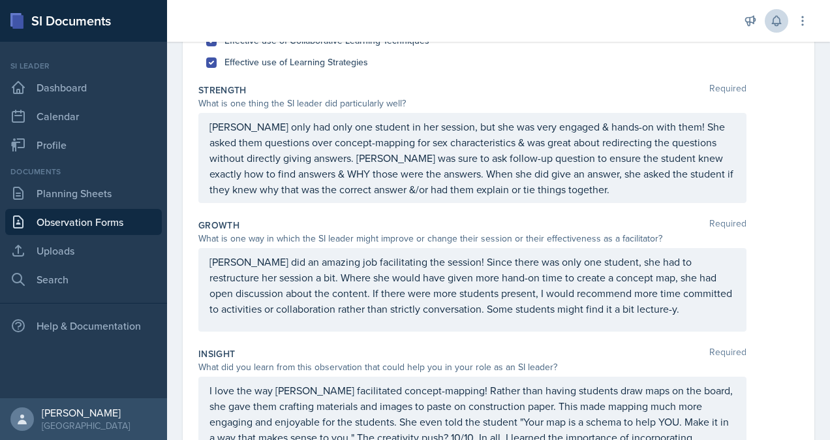
click at [598, 187] on p "[PERSON_NAME] only had only one student in her session, but she was very engage…" at bounding box center [472, 158] width 526 height 78
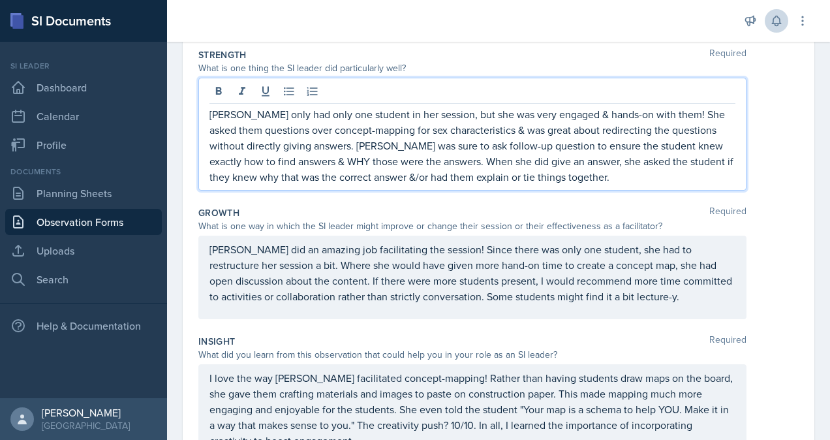
scroll to position [261, 0]
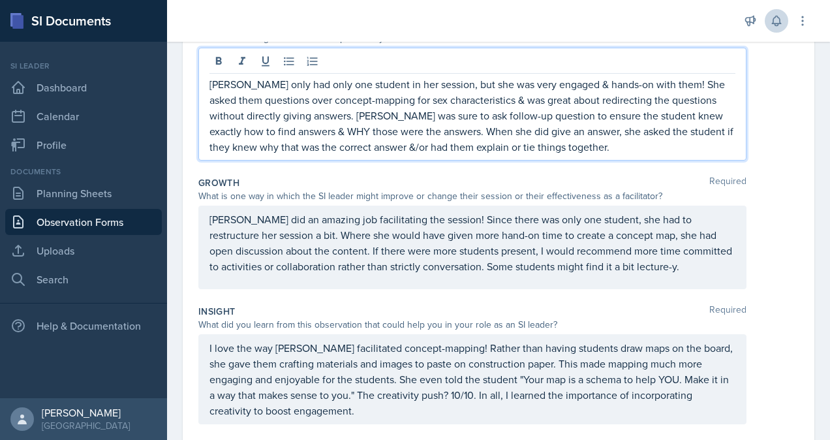
click at [592, 147] on p "[PERSON_NAME] only had only one student in her session, but she was very engage…" at bounding box center [472, 115] width 526 height 78
click at [594, 128] on p "[PERSON_NAME] only had only one student in her session, but she was very engage…" at bounding box center [472, 115] width 526 height 78
click at [594, 144] on p "[PERSON_NAME] only had only one student in her session, but she was very engage…" at bounding box center [472, 115] width 526 height 78
click at [613, 150] on p "[PERSON_NAME] only had only one student in her session, but she was very engage…" at bounding box center [472, 115] width 526 height 78
click at [519, 126] on p "[PERSON_NAME] only had only one student in her session, but she was very engage…" at bounding box center [472, 115] width 526 height 78
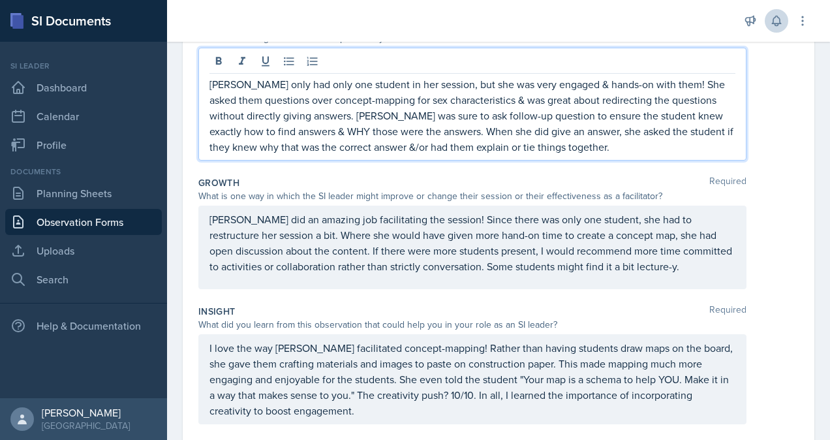
click at [579, 110] on p "[PERSON_NAME] only had only one student in her session, but she was very engage…" at bounding box center [472, 115] width 526 height 78
click at [624, 140] on p "[PERSON_NAME] only had only one student in her session, but she was very engage…" at bounding box center [472, 115] width 526 height 78
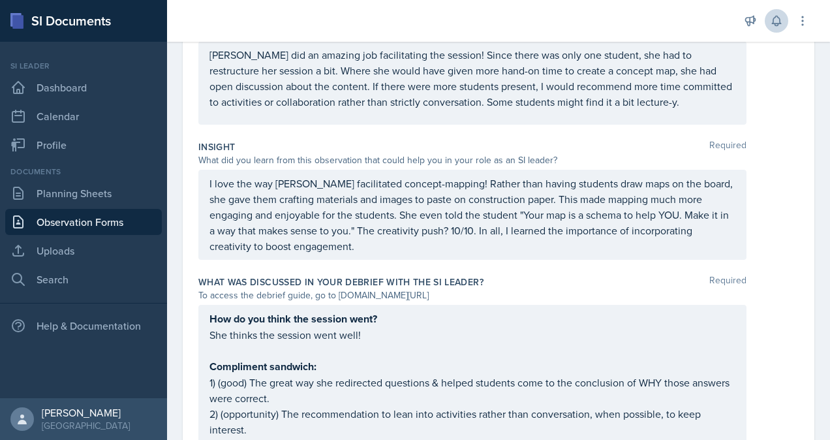
scroll to position [346, 0]
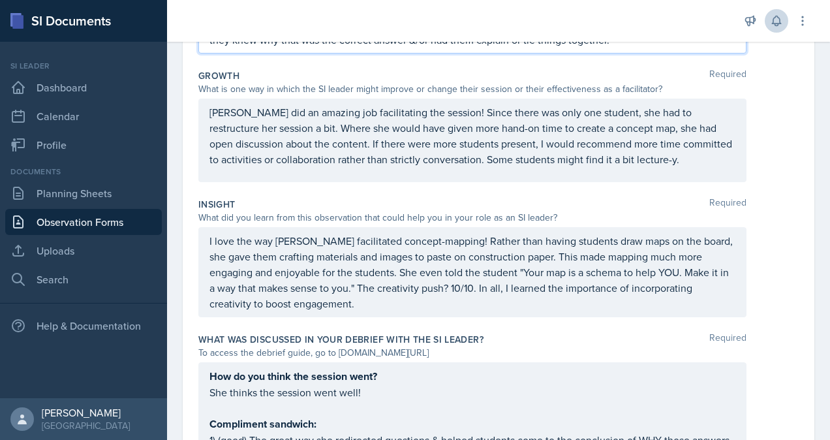
click at [472, 167] on p "[PERSON_NAME] did an amazing job facilitating the session! Since there was only…" at bounding box center [472, 135] width 526 height 63
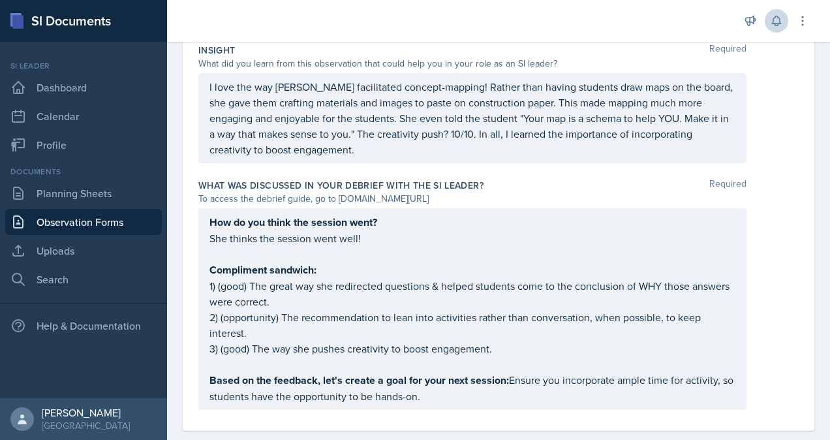
scroll to position [532, 0]
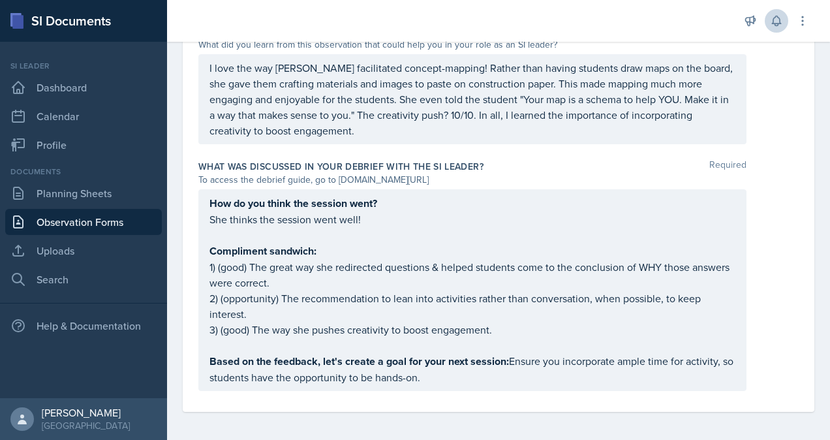
click at [394, 219] on p "She thinks the session went well!" at bounding box center [472, 219] width 526 height 16
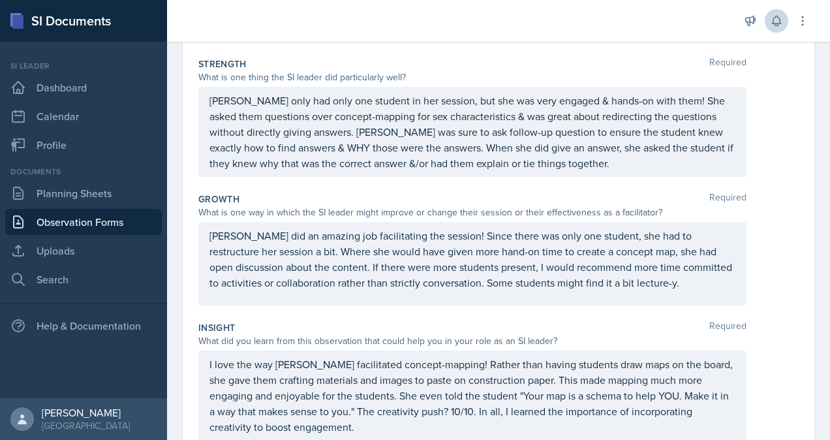
scroll to position [210, 0]
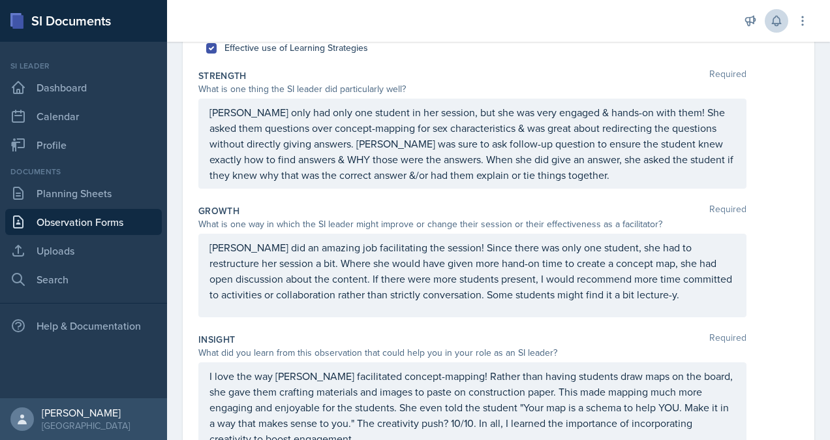
click at [474, 291] on p "[PERSON_NAME] did an amazing job facilitating the session! Since there was only…" at bounding box center [472, 270] width 526 height 63
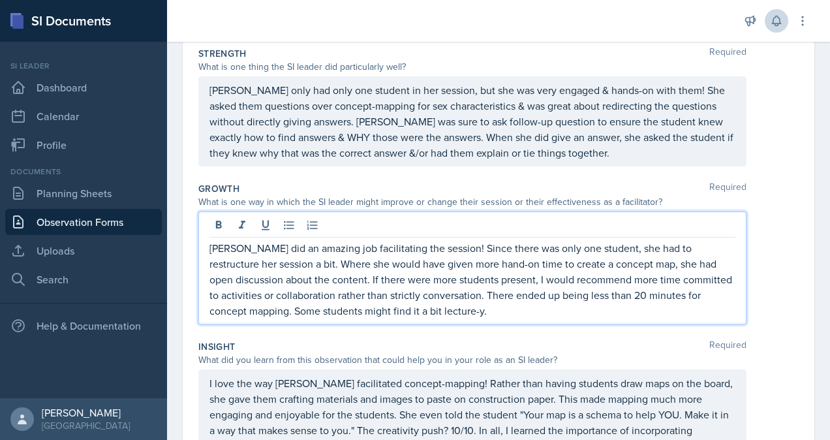
click at [515, 311] on p "[PERSON_NAME] did an amazing job facilitating the session! Since there was only…" at bounding box center [472, 279] width 526 height 78
click at [540, 309] on p "[PERSON_NAME] did an amazing job facilitating the session! Since there was only…" at bounding box center [472, 279] width 526 height 78
click at [612, 307] on p "[PERSON_NAME] did an amazing job facilitating the session! Since there was only…" at bounding box center [472, 279] width 526 height 78
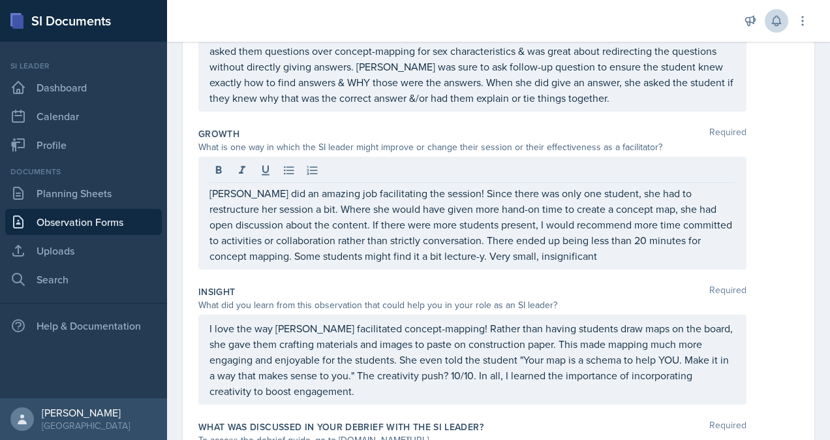
scroll to position [303, 0]
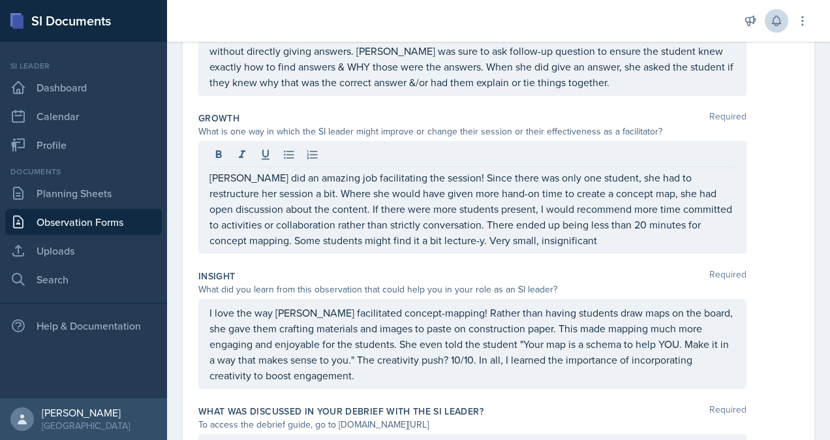
click at [621, 244] on p "[PERSON_NAME] did an amazing job facilitating the session! Since there was only…" at bounding box center [472, 209] width 526 height 78
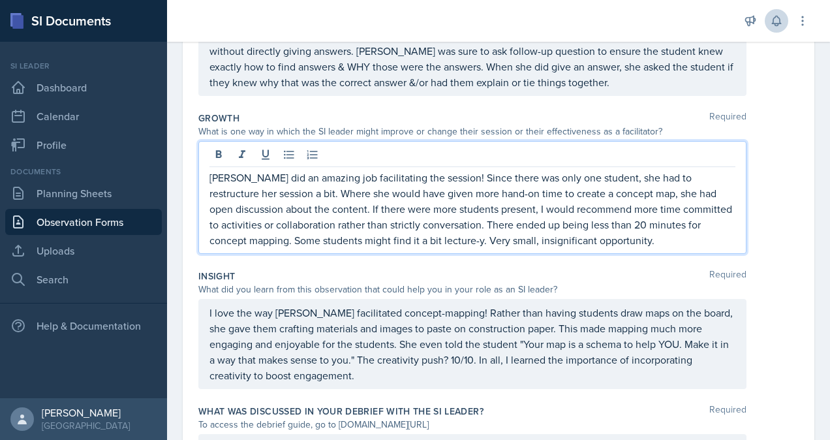
click at [596, 237] on p "[PERSON_NAME] did an amazing job facilitating the session! Since there was only…" at bounding box center [472, 209] width 526 height 78
click at [656, 239] on p "[PERSON_NAME] did an amazing job facilitating the session! Since there was only…" at bounding box center [472, 209] width 526 height 78
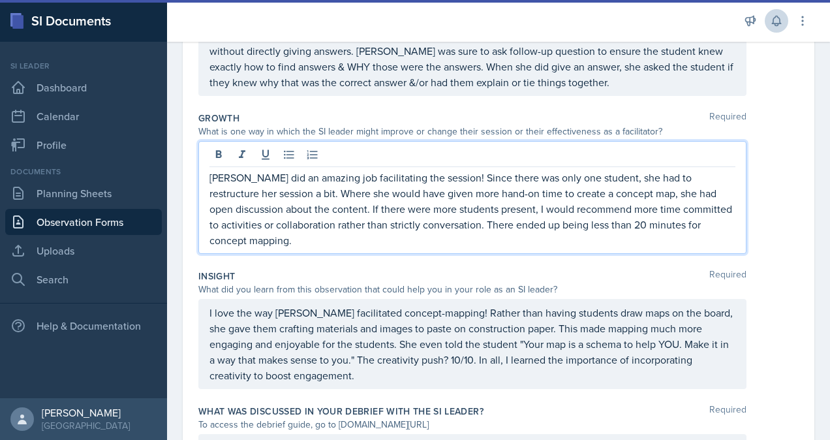
click at [450, 244] on p "[PERSON_NAME] did an amazing job facilitating the session! Since there was only…" at bounding box center [472, 209] width 526 height 78
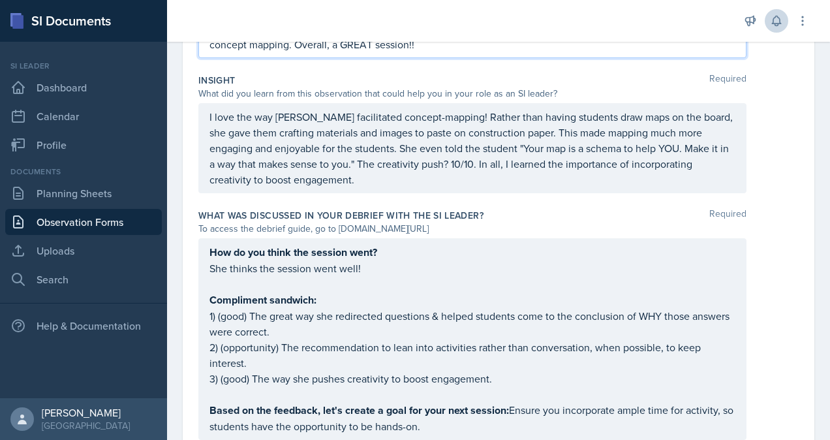
scroll to position [547, 0]
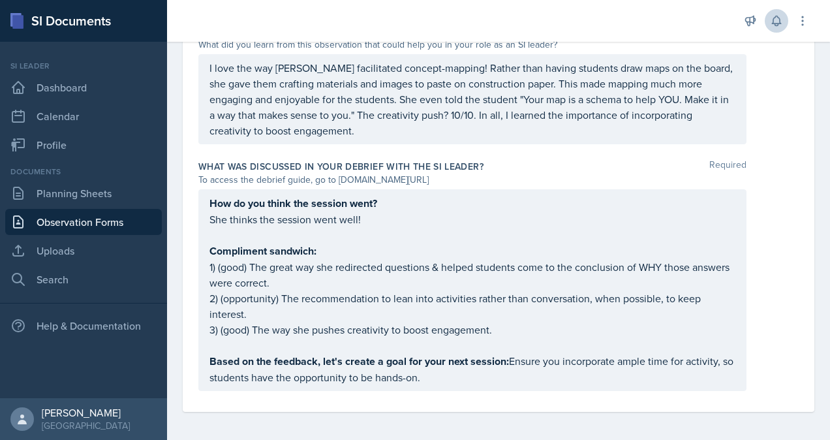
click at [406, 213] on div "How do you think the session went? She thinks the session went well! Compliment…" at bounding box center [472, 290] width 548 height 202
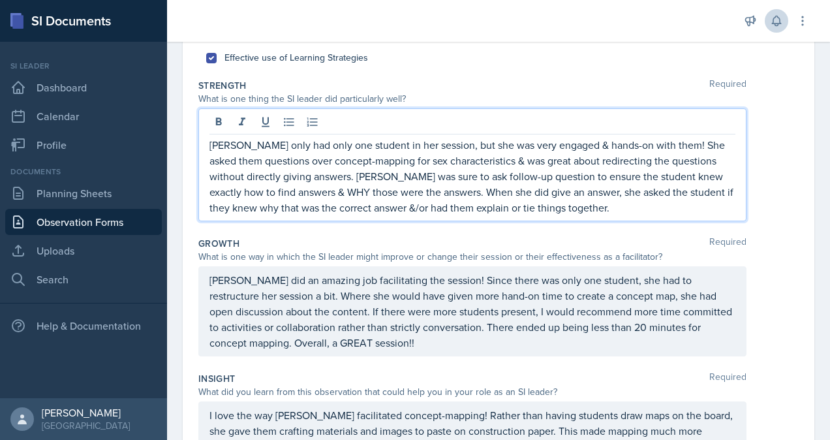
scroll to position [223, 0]
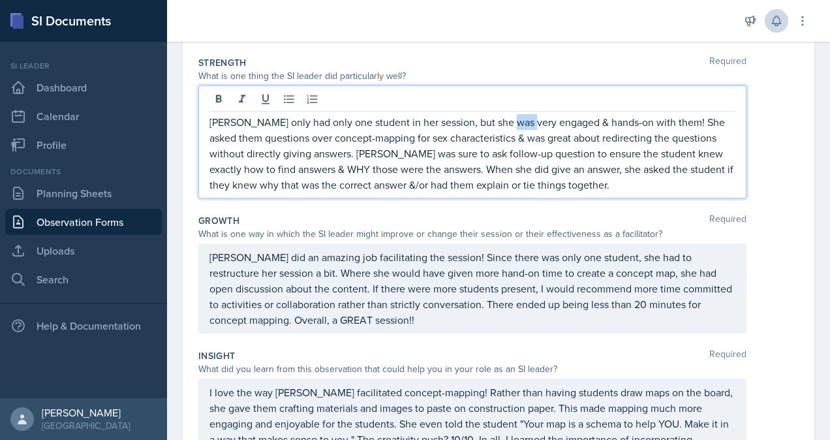
drag, startPoint x: 505, startPoint y: 120, endPoint x: 525, endPoint y: 119, distance: 19.6
click at [525, 119] on p "[PERSON_NAME] only had only one student in her session, but she was very engage…" at bounding box center [472, 153] width 526 height 78
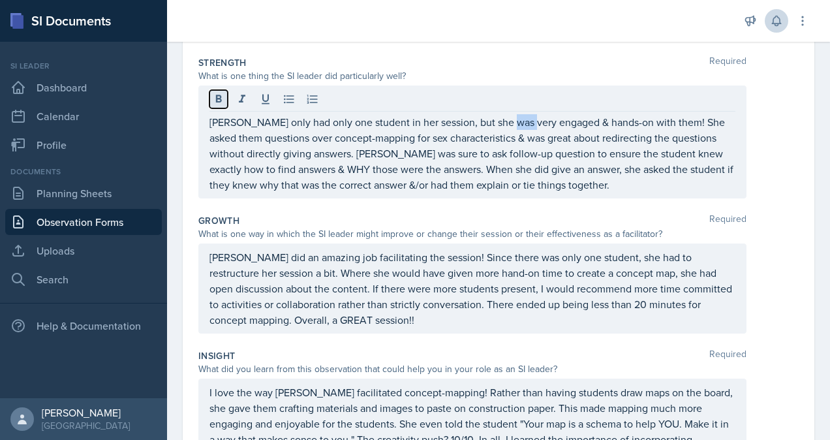
click at [222, 101] on icon at bounding box center [218, 99] width 13 height 13
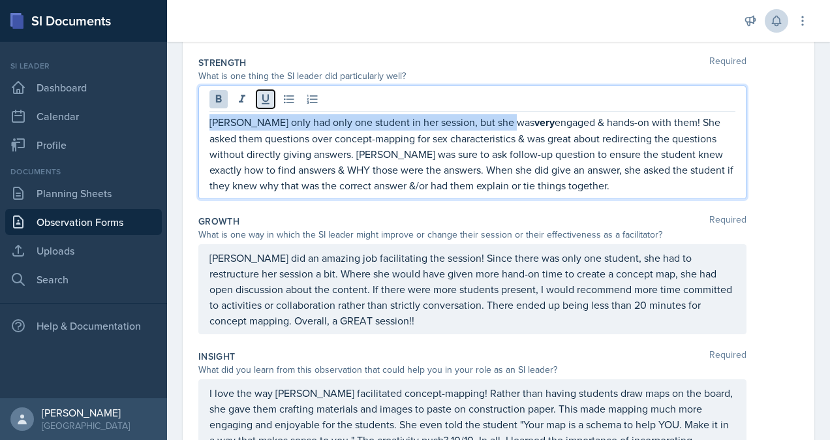
click at [269, 95] on icon at bounding box center [265, 99] width 13 height 13
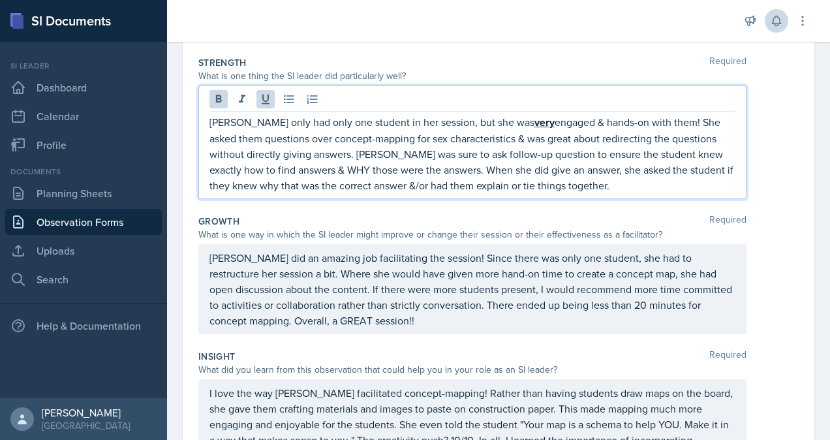
click at [424, 187] on p "[PERSON_NAME] only had only one student in her session, but she was very engage…" at bounding box center [472, 153] width 526 height 79
click at [601, 179] on p "[PERSON_NAME] only had only one student in her session, but she was very engage…" at bounding box center [472, 153] width 526 height 79
click at [708, 187] on p "[PERSON_NAME] only had only one student in her session, but she was very engage…" at bounding box center [472, 153] width 526 height 79
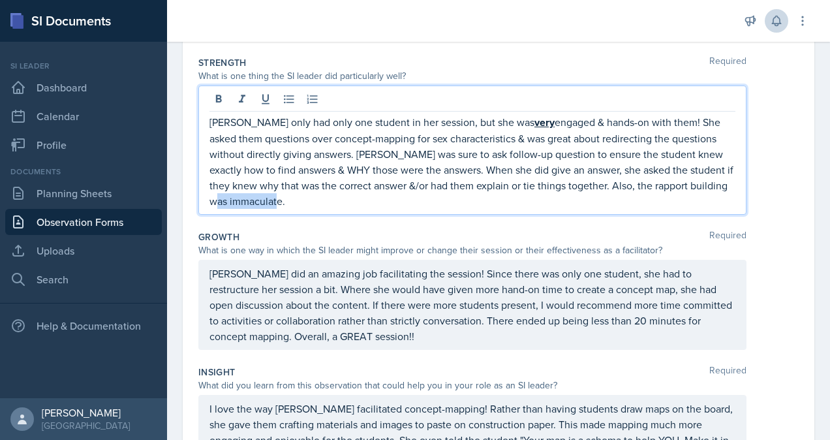
drag, startPoint x: 267, startPoint y: 198, endPoint x: 205, endPoint y: 196, distance: 62.0
click at [205, 196] on div "[PERSON_NAME] only had only one student in her session, but she was very engage…" at bounding box center [472, 149] width 548 height 129
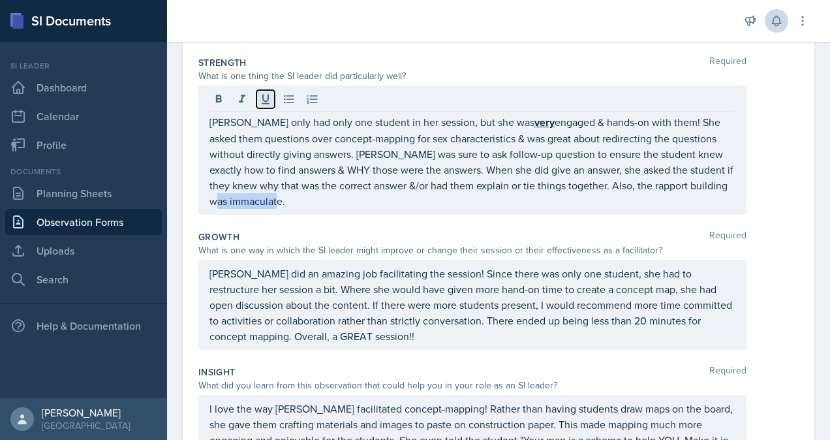
click at [262, 102] on icon at bounding box center [265, 99] width 13 height 13
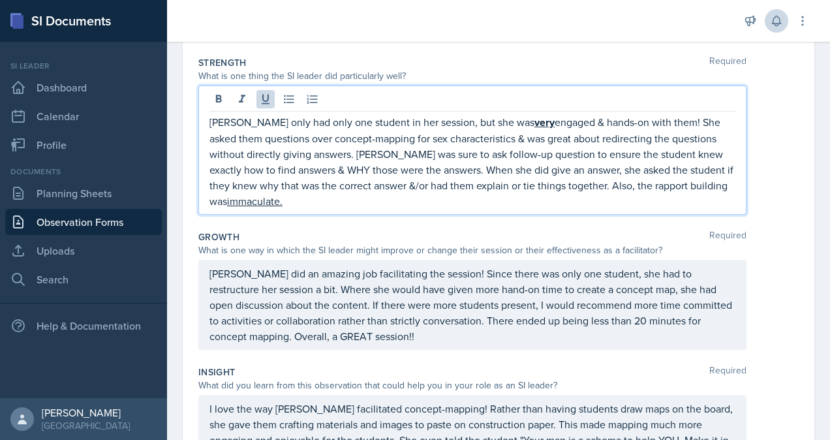
click at [329, 154] on p "[PERSON_NAME] only had only one student in her session, but she was very engage…" at bounding box center [472, 161] width 526 height 95
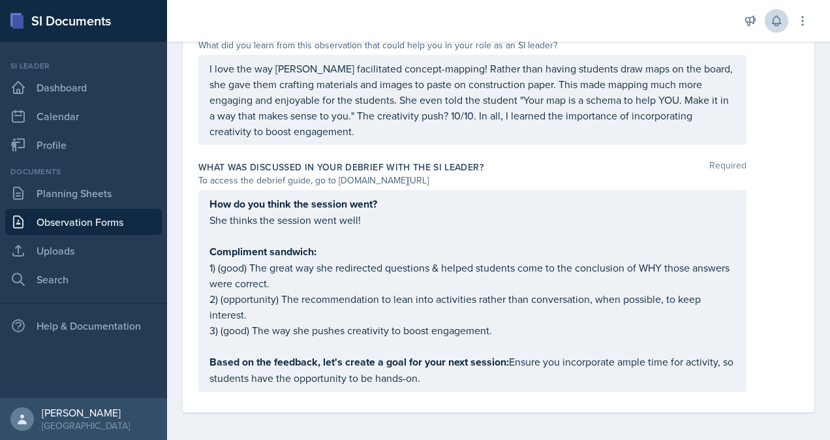
scroll to position [564, 0]
click at [375, 220] on p "She thinks the session went well!" at bounding box center [472, 219] width 526 height 16
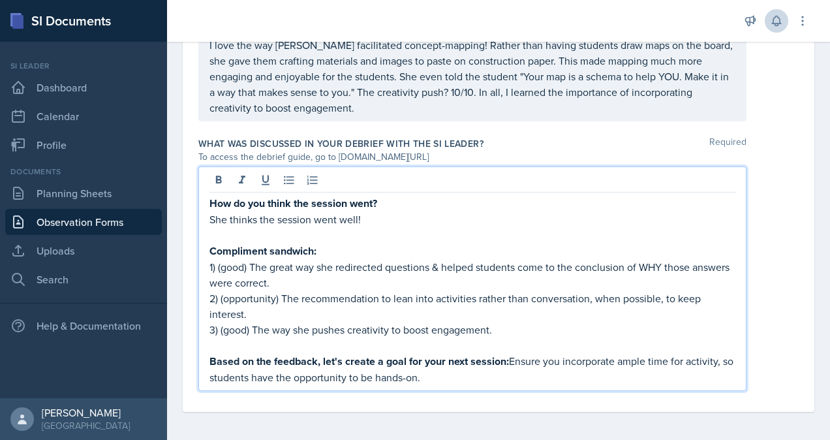
click at [504, 374] on p "Based on the feedback, let's create a goal for your next session: Ensure you in…" at bounding box center [472, 369] width 526 height 32
click at [431, 218] on p "She thinks the session went well!" at bounding box center [472, 219] width 526 height 16
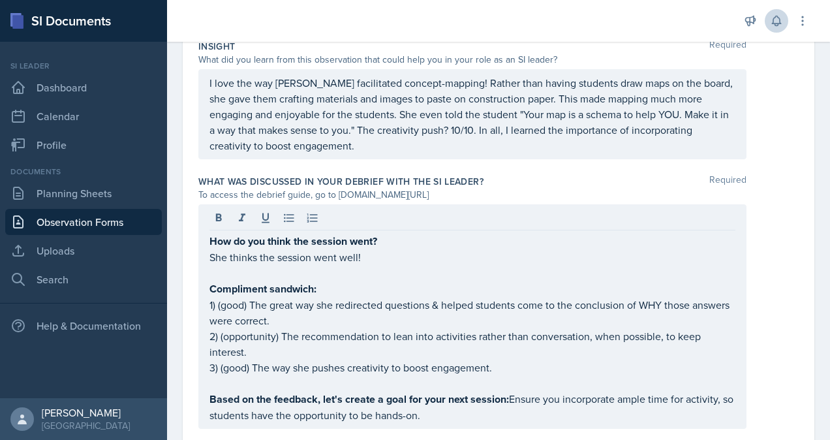
scroll to position [559, 0]
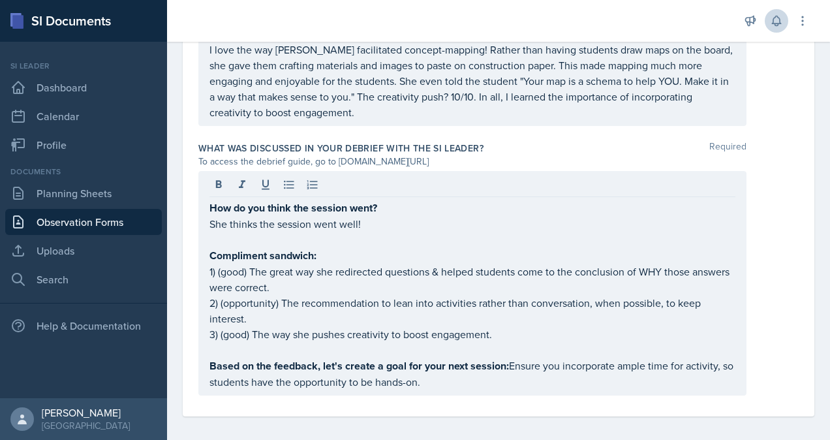
click at [395, 224] on p "She thinks the session went well!" at bounding box center [472, 224] width 526 height 16
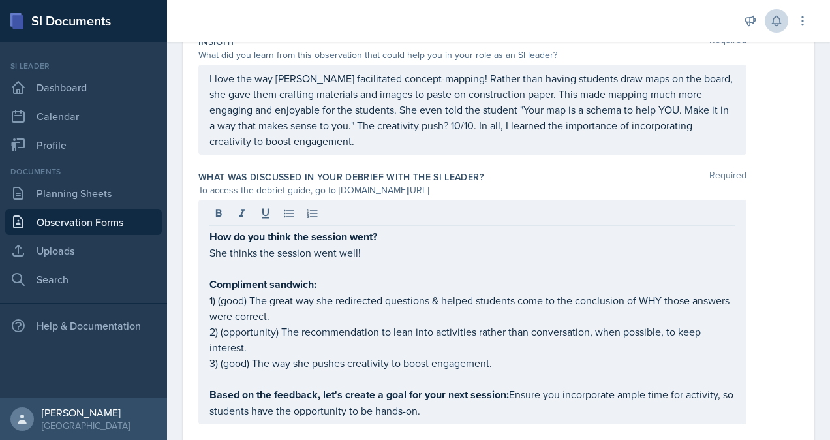
scroll to position [564, 0]
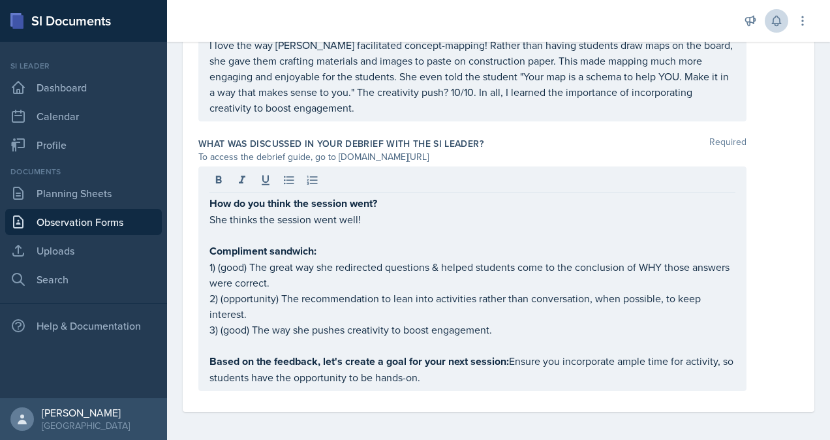
click at [432, 375] on p "Based on the feedback, let's create a goal for your next session: Ensure you in…" at bounding box center [472, 369] width 526 height 32
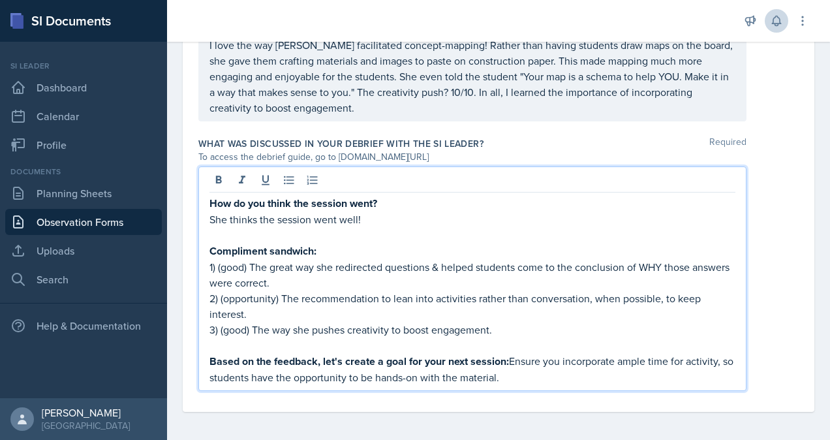
click at [579, 337] on p at bounding box center [472, 345] width 526 height 16
click at [427, 218] on p "She thinks the session went well!" at bounding box center [472, 219] width 526 height 16
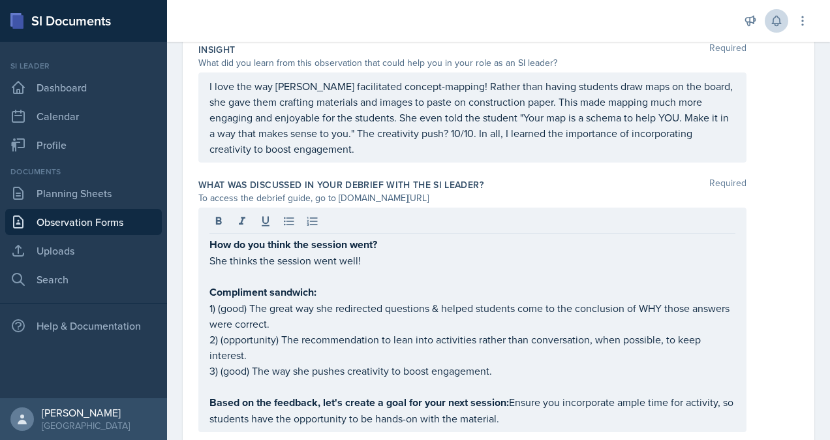
scroll to position [530, 0]
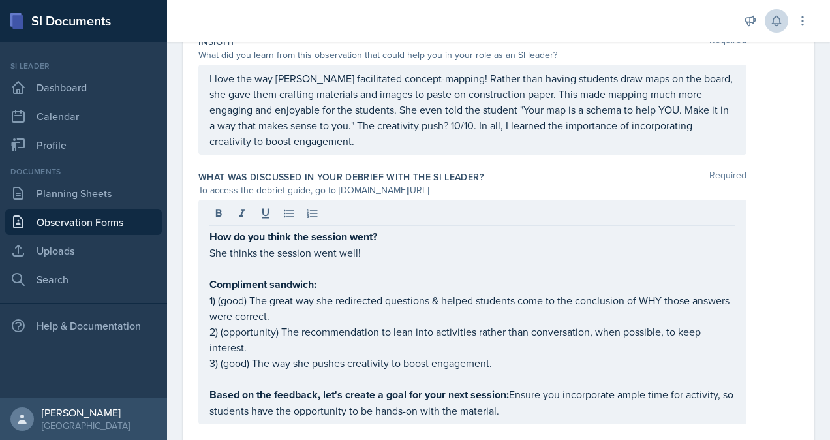
click at [320, 307] on p "1) (good) The great way she redirected questions & helped students come to the …" at bounding box center [472, 307] width 526 height 31
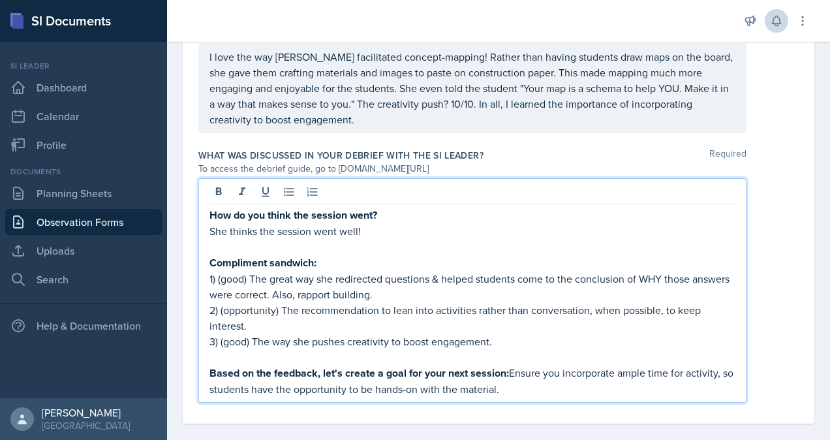
scroll to position [564, 0]
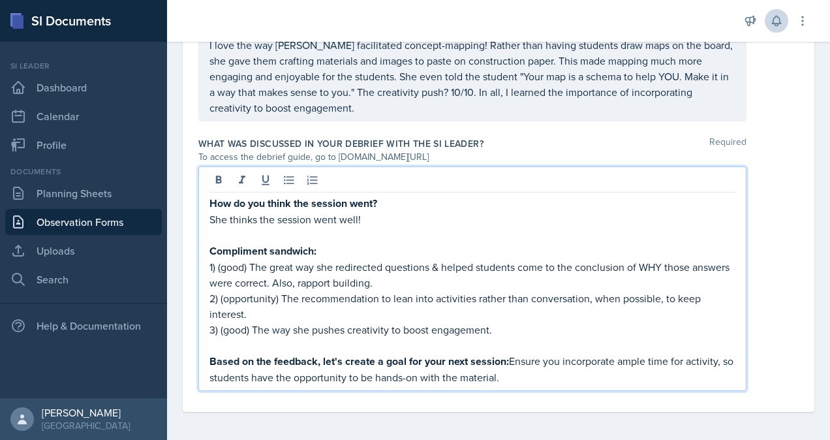
click at [532, 327] on p "3) (good) The way she pushes creativity to boost engagement." at bounding box center [472, 330] width 526 height 16
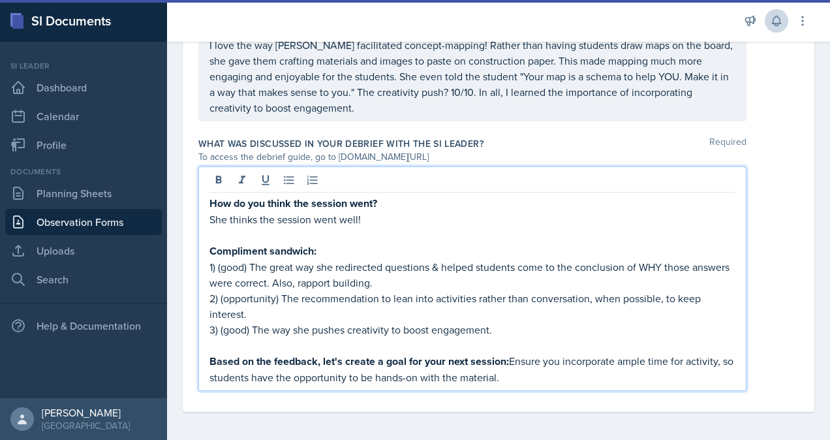
click at [376, 217] on p "She thinks the session went well!" at bounding box center [472, 219] width 526 height 16
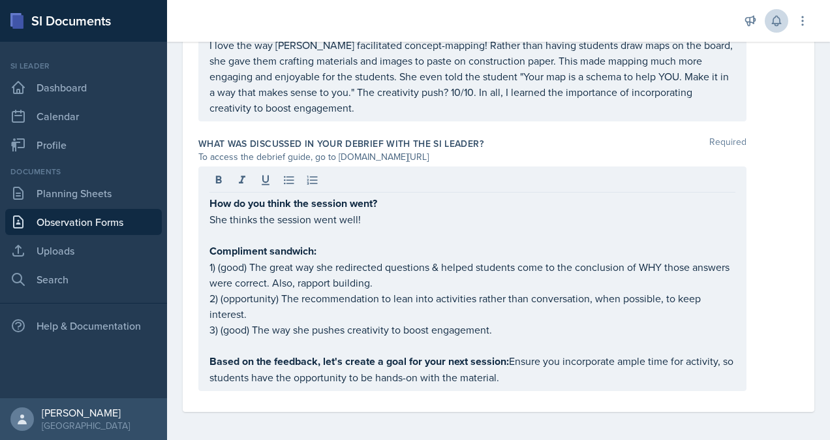
click at [386, 214] on p "She thinks the session went well!" at bounding box center [472, 219] width 526 height 16
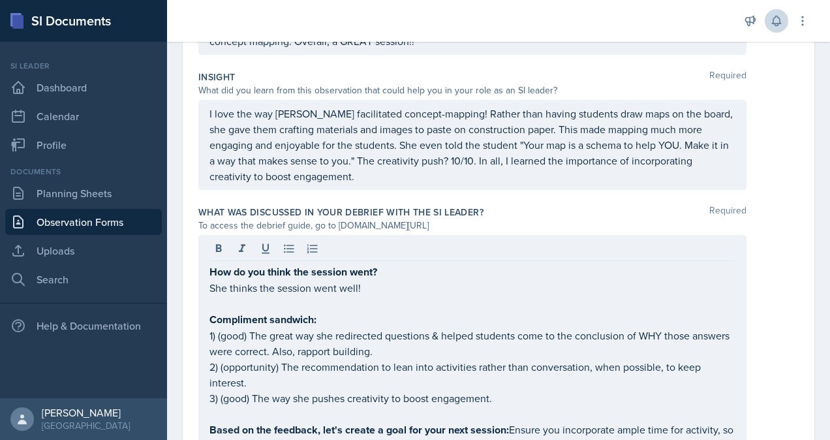
scroll to position [498, 0]
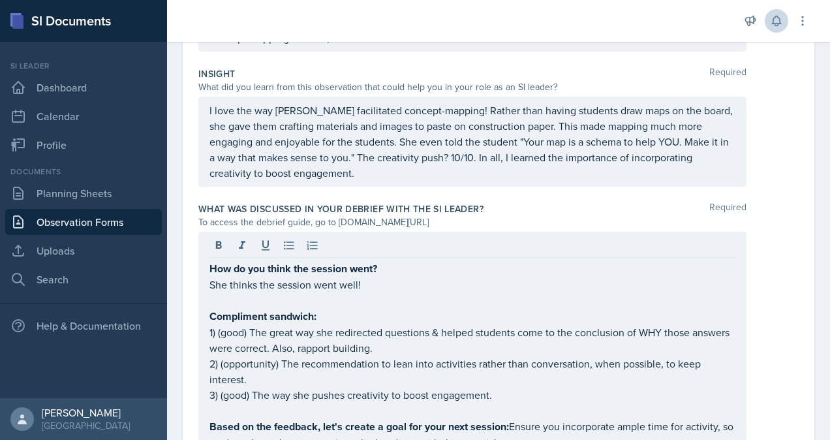
click at [407, 285] on p "She thinks the session went well!" at bounding box center [472, 285] width 526 height 16
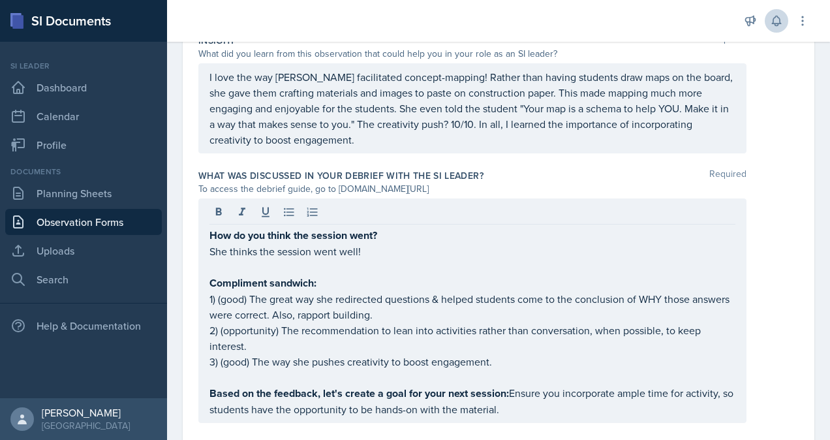
scroll to position [534, 0]
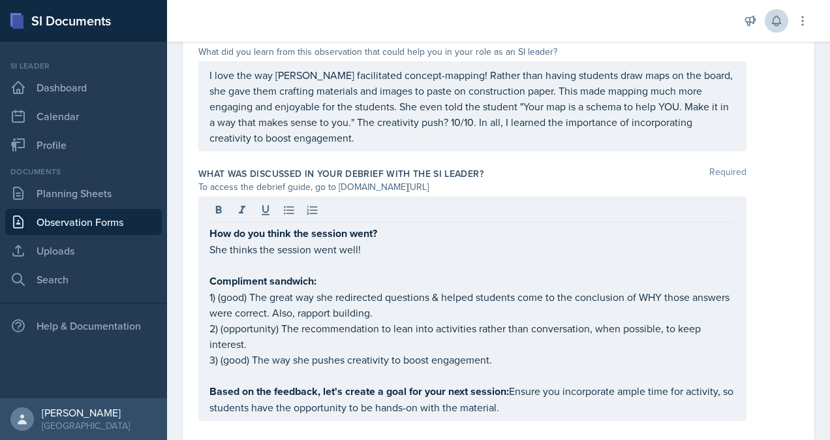
click at [418, 252] on p "She thinks the session went well!" at bounding box center [472, 249] width 526 height 16
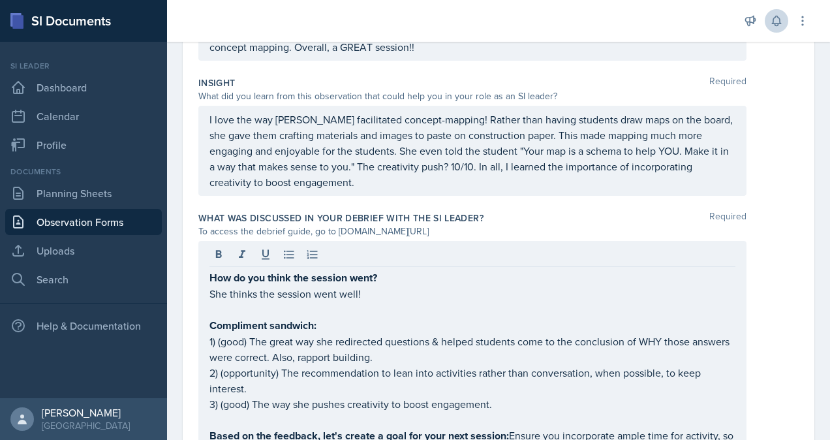
scroll to position [564, 0]
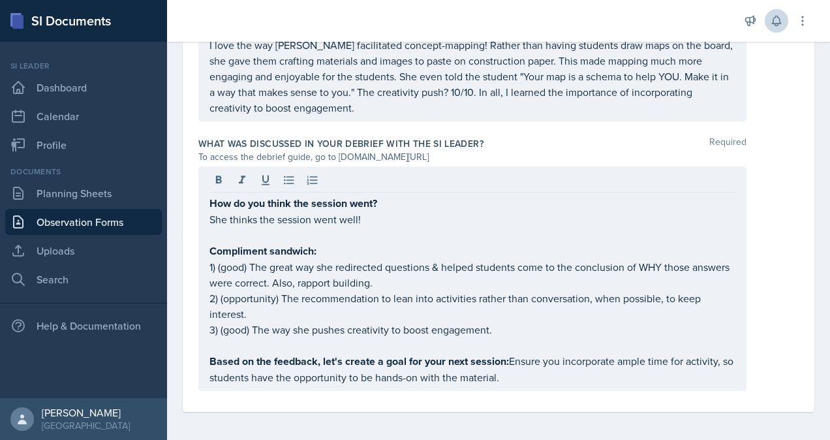
click at [405, 218] on p "She thinks the session went well!" at bounding box center [472, 219] width 526 height 16
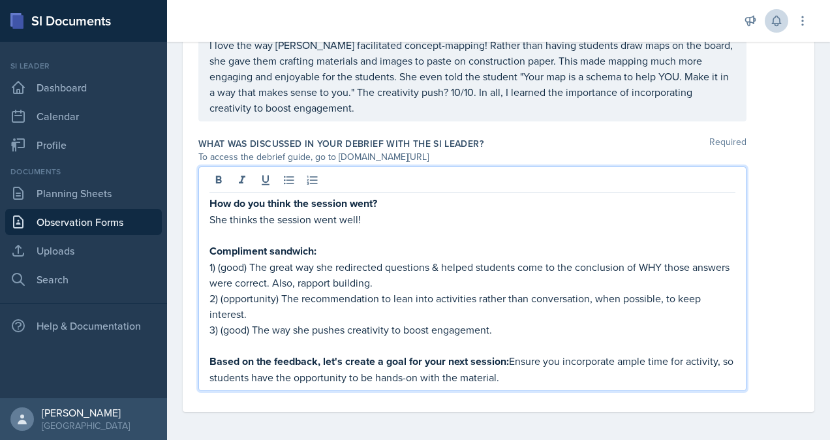
click at [407, 218] on p "She thinks the session went well!" at bounding box center [472, 219] width 526 height 16
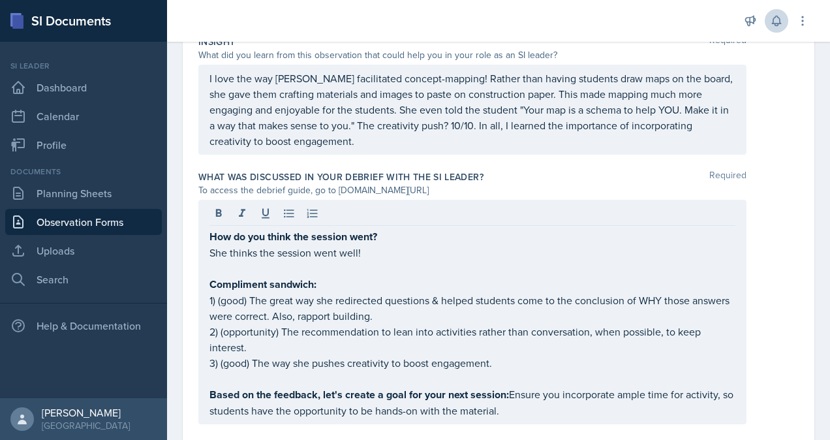
scroll to position [535, 0]
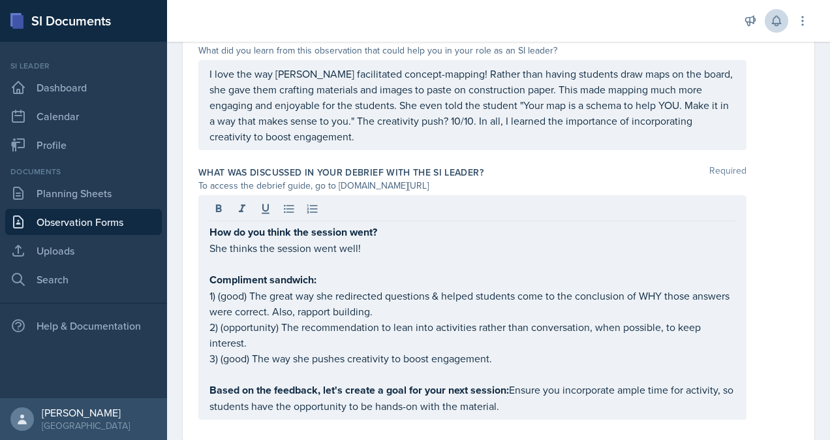
click at [394, 256] on p at bounding box center [472, 264] width 526 height 16
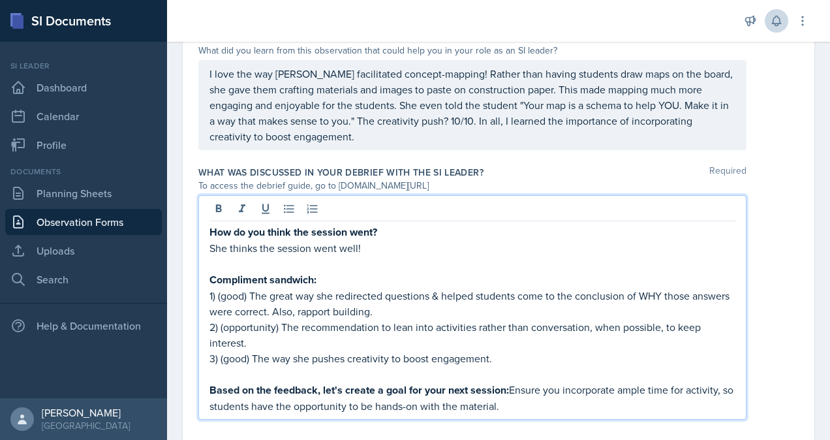
click at [392, 245] on p "She thinks the session went well!" at bounding box center [472, 248] width 526 height 16
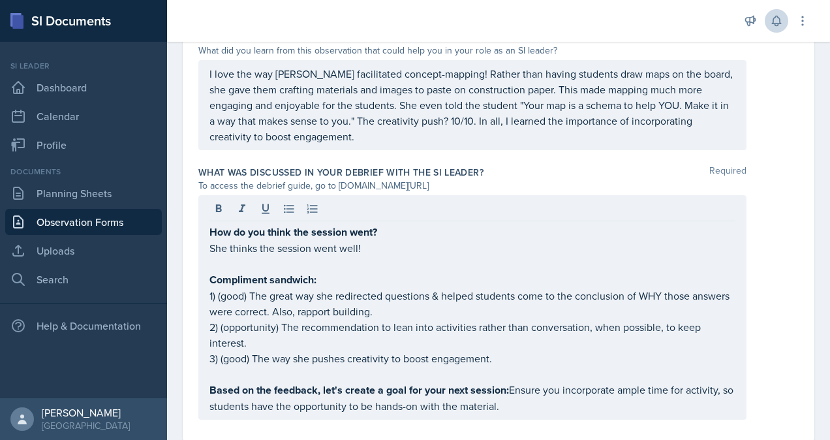
scroll to position [564, 0]
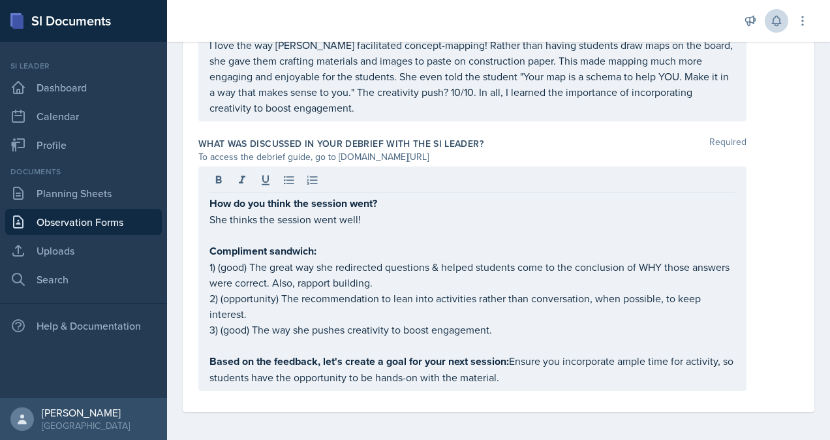
click at [406, 219] on p "She thinks the session went well!" at bounding box center [472, 219] width 526 height 16
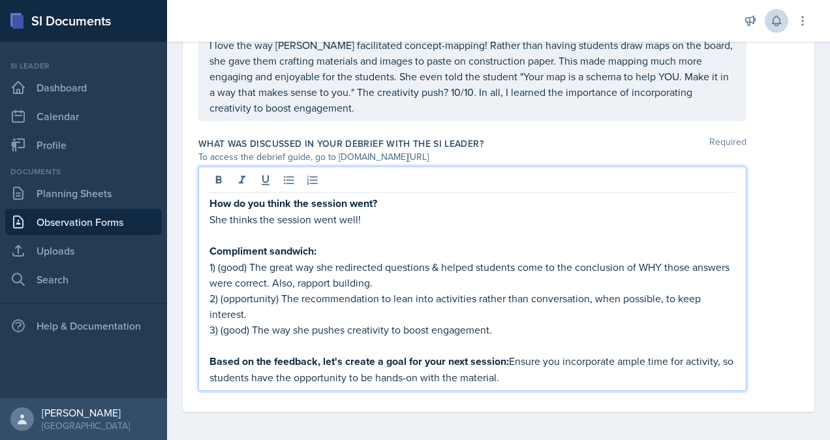
click at [386, 217] on p "She thinks the session went well!" at bounding box center [472, 219] width 526 height 16
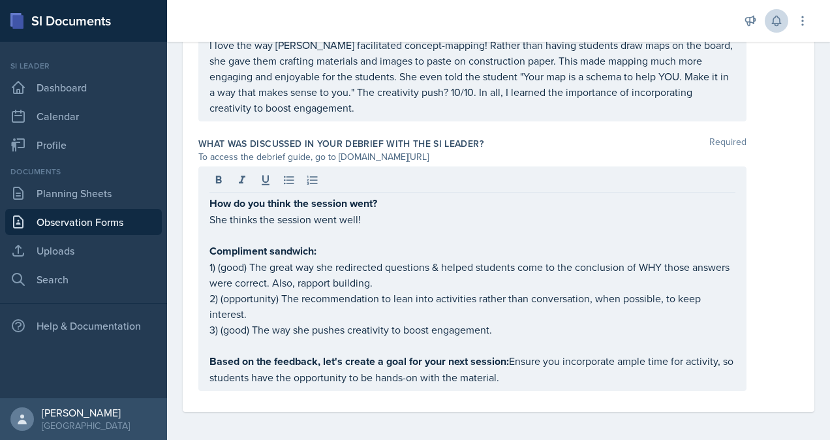
click at [397, 217] on p "She thinks the session went well!" at bounding box center [472, 219] width 526 height 16
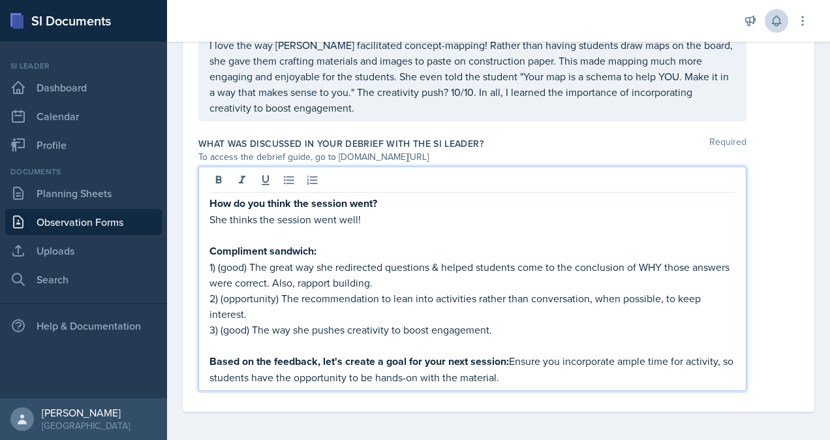
click at [391, 213] on p "She thinks the session went well!" at bounding box center [472, 219] width 526 height 16
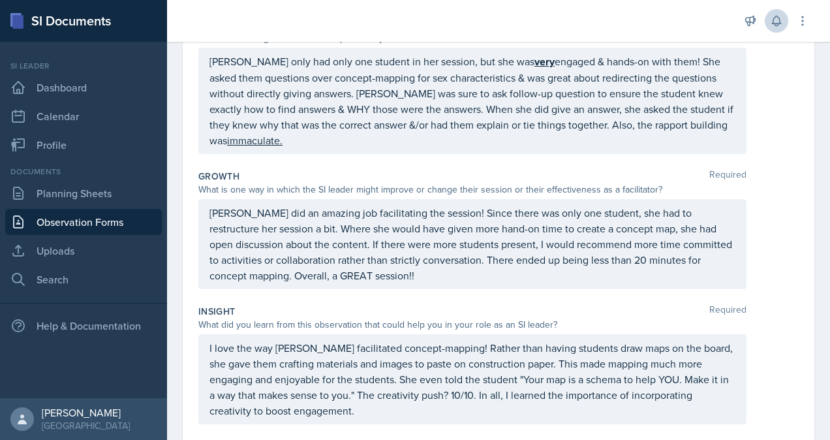
scroll to position [283, 0]
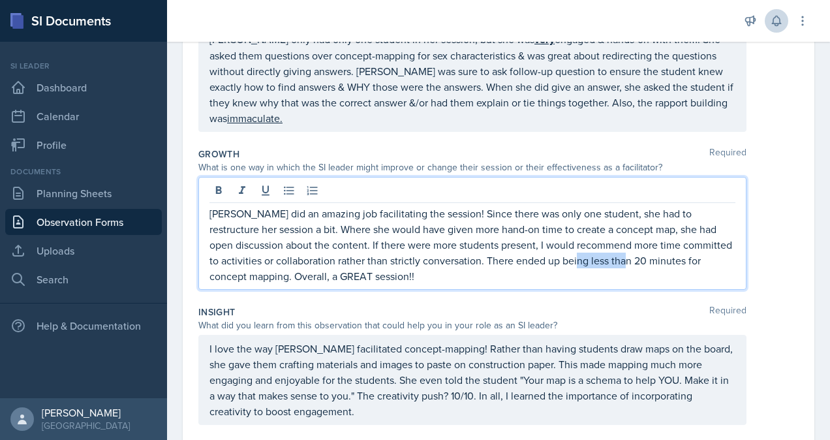
drag, startPoint x: 635, startPoint y: 256, endPoint x: 581, endPoint y: 258, distance: 54.9
click at [581, 258] on p "[PERSON_NAME] did an amazing job facilitating the session! Since there was only…" at bounding box center [472, 244] width 526 height 78
click at [659, 255] on p "[PERSON_NAME] did an amazing job facilitating the session! Since there was only…" at bounding box center [472, 244] width 526 height 78
click at [723, 260] on p "[PERSON_NAME] did an amazing job facilitating the session! Since there was only…" at bounding box center [472, 244] width 526 height 78
click at [726, 257] on p "[PERSON_NAME] did an amazing job facilitating the session! Since there was only…" at bounding box center [472, 244] width 526 height 78
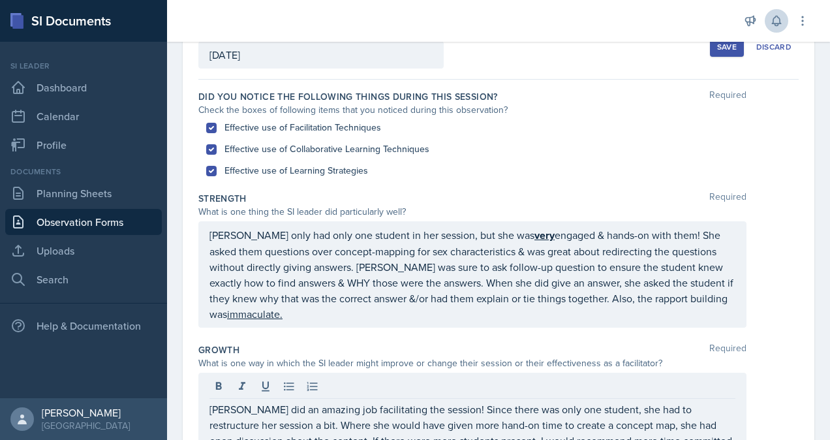
scroll to position [0, 0]
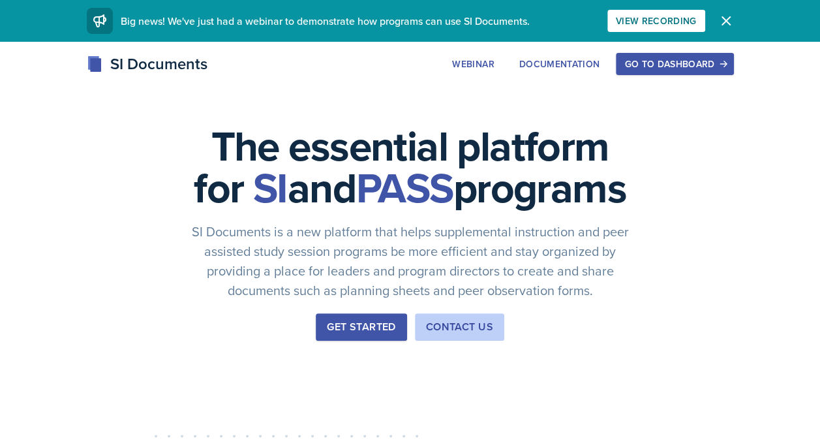
click at [686, 67] on div "Go to Dashboard" at bounding box center [674, 64] width 100 height 10
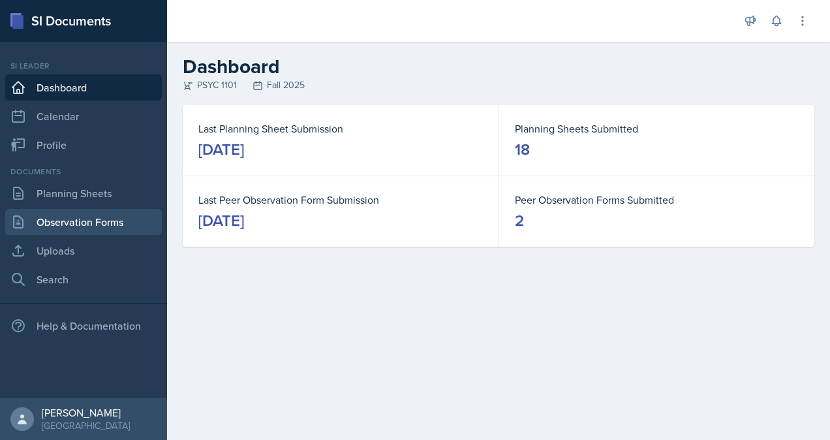
click at [94, 226] on link "Observation Forms" at bounding box center [83, 222] width 157 height 26
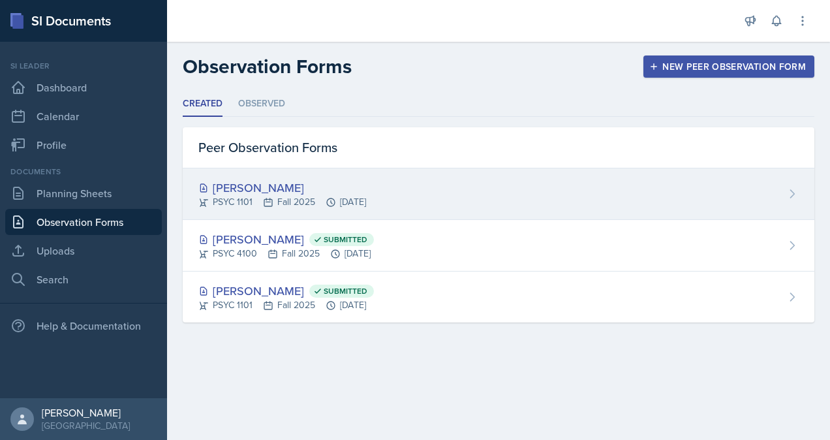
click at [366, 184] on div "[PERSON_NAME]" at bounding box center [282, 188] width 168 height 18
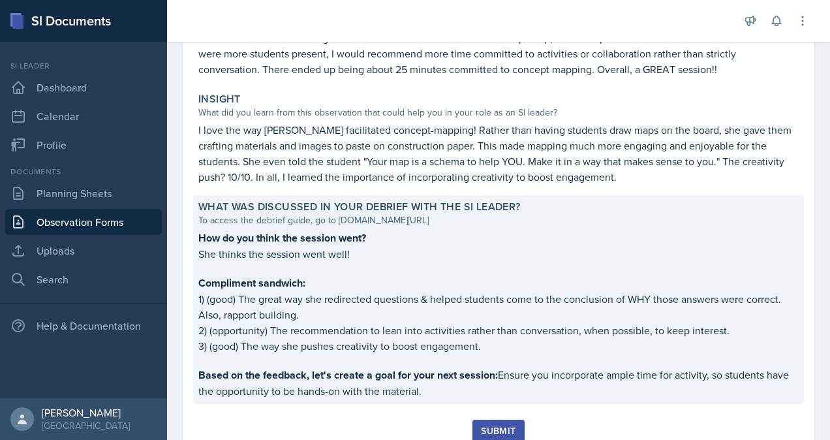
scroll to position [470, 0]
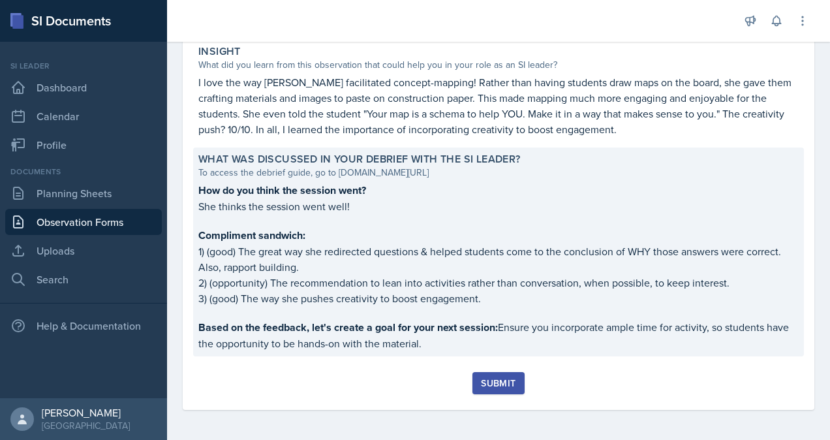
click at [412, 206] on p "She thinks the session went well!" at bounding box center [498, 206] width 600 height 16
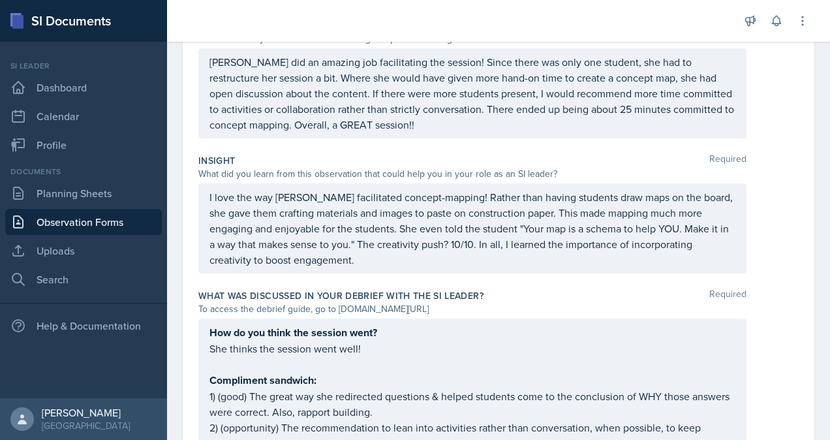
click at [380, 347] on div "How do you think the session went? She thinks the session went well! Compliment…" at bounding box center [472, 419] width 526 height 190
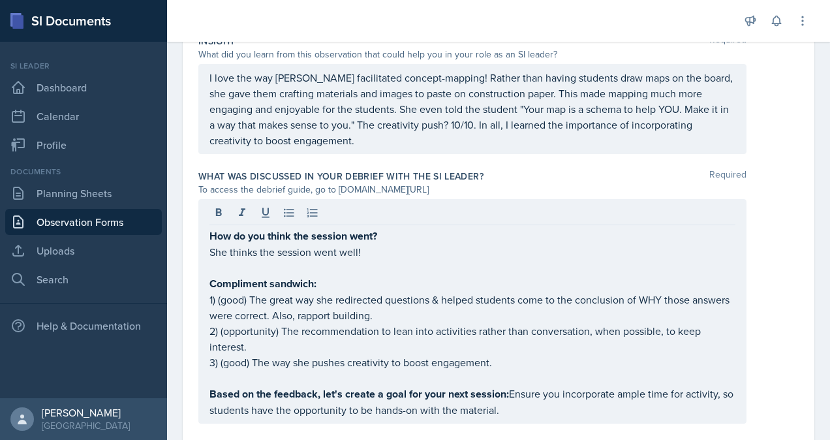
scroll to position [557, 0]
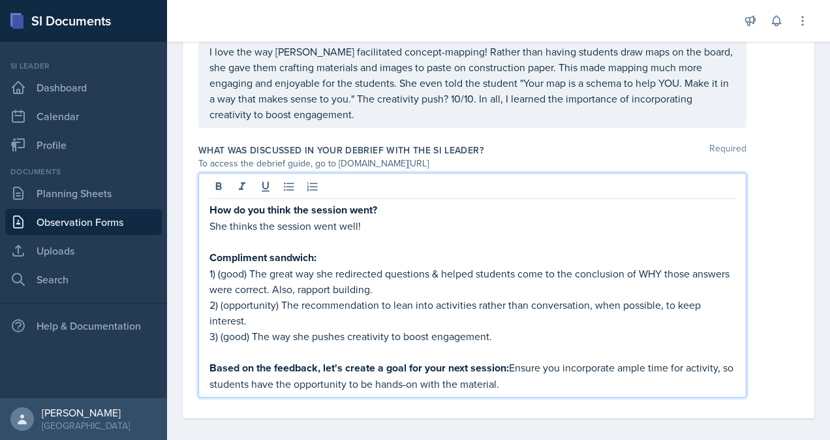
click at [571, 318] on p "2) (opportunity) The recommendation to lean into activities rather than convers…" at bounding box center [472, 312] width 526 height 31
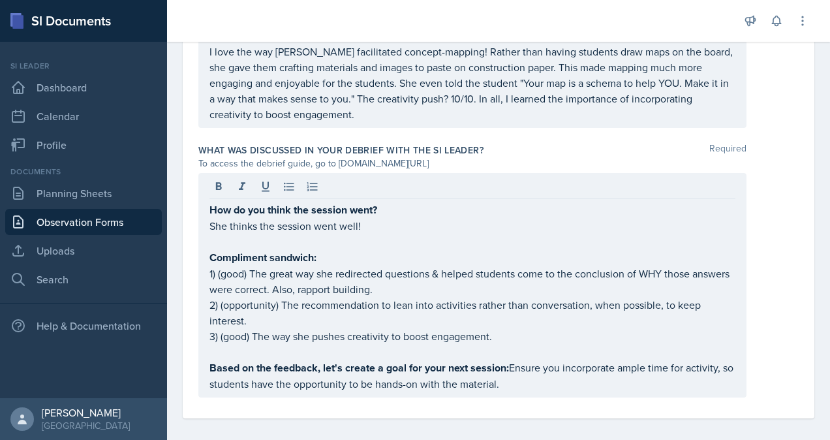
scroll to position [564, 0]
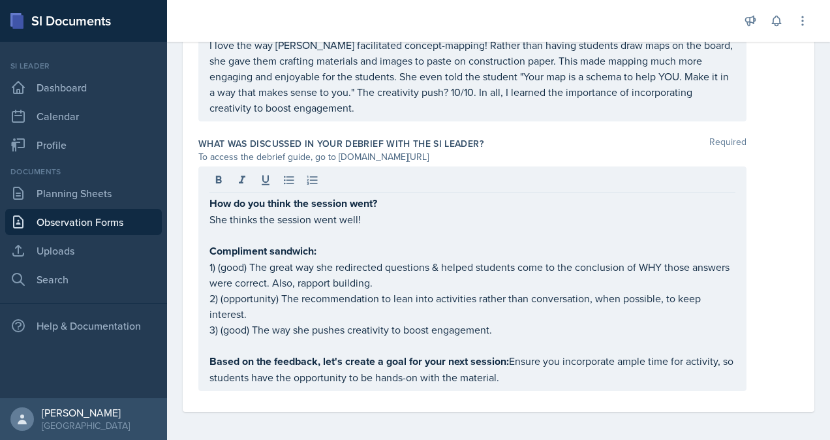
click at [556, 372] on p "Based on the feedback, let's create a goal for your next session: Ensure you in…" at bounding box center [472, 369] width 526 height 32
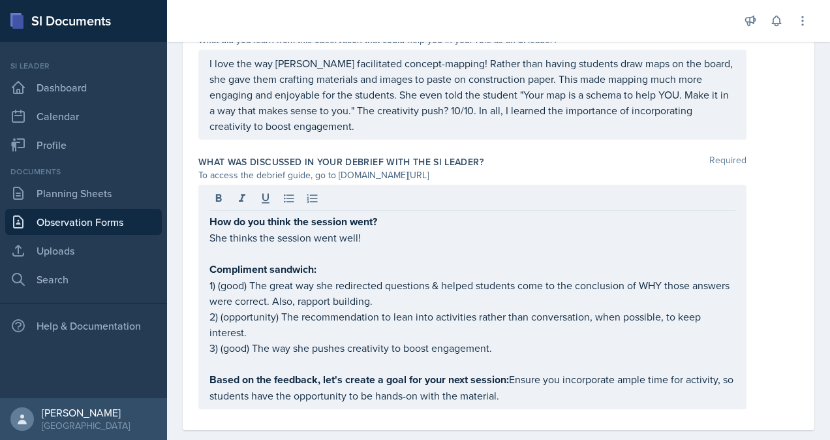
scroll to position [556, 0]
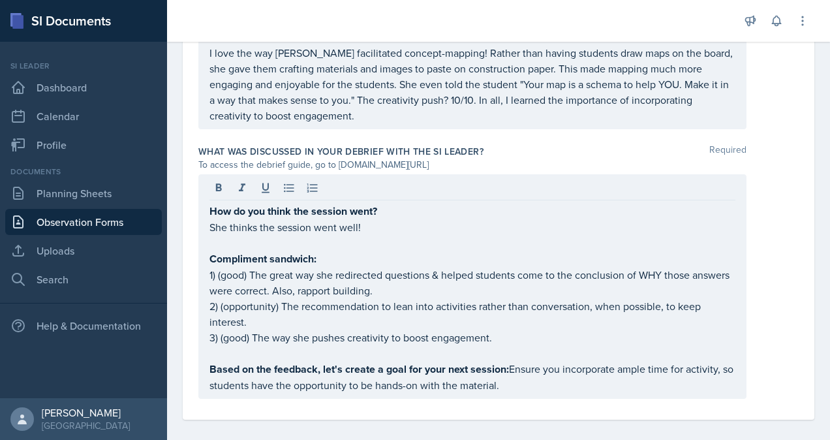
click at [403, 221] on p "She thinks the session went well!" at bounding box center [472, 227] width 526 height 16
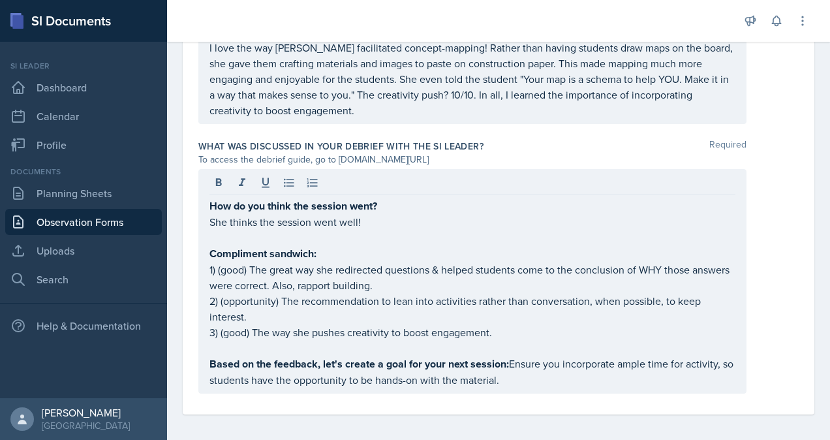
scroll to position [564, 0]
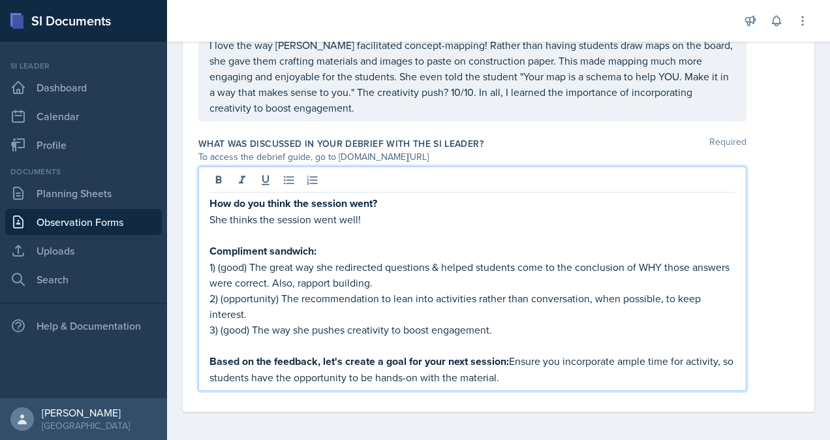
drag, startPoint x: 522, startPoint y: 376, endPoint x: 513, endPoint y: 354, distance: 23.4
click at [513, 354] on p "Based on the feedback, let's create a goal for your next session: Ensure you in…" at bounding box center [472, 369] width 526 height 32
